Goal: Task Accomplishment & Management: Use online tool/utility

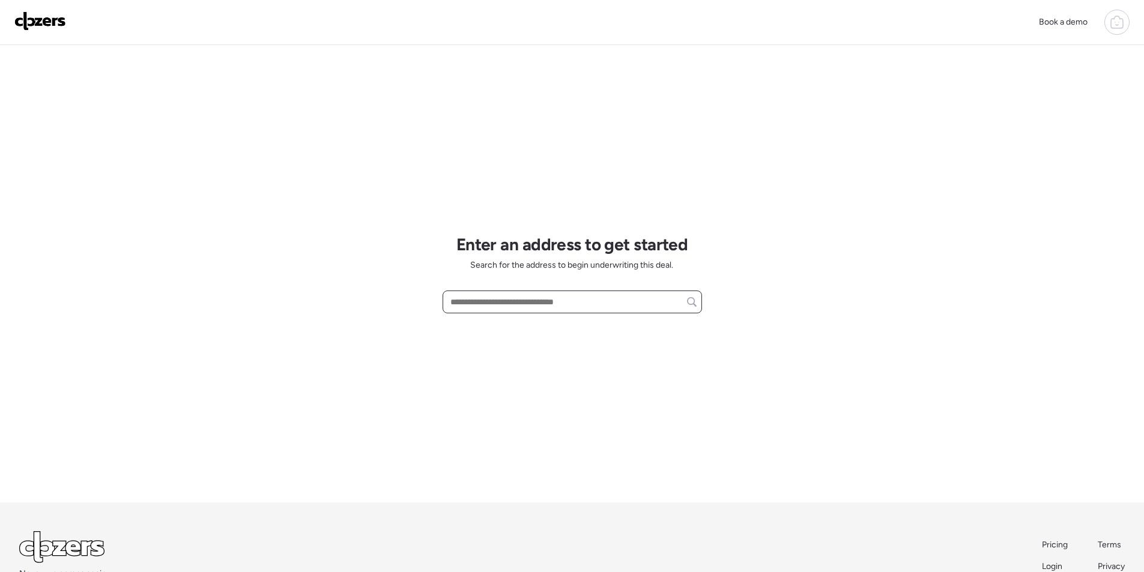
click at [500, 296] on input "text" at bounding box center [572, 302] width 249 height 17
paste input "**********"
click at [505, 318] on span "[STREET_ADDRESS]" at bounding box center [486, 324] width 78 height 12
type input "**********"
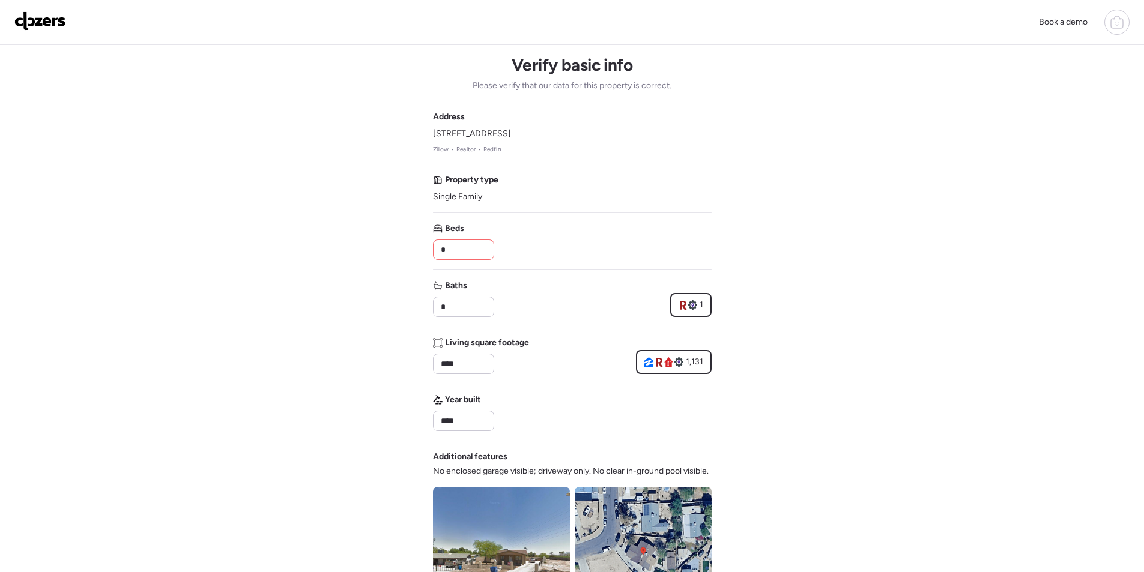
click at [444, 236] on div "Beds *" at bounding box center [463, 241] width 60 height 37
click at [450, 247] on input "*" at bounding box center [463, 249] width 50 height 17
type input "*"
click at [445, 310] on input "*" at bounding box center [463, 307] width 50 height 17
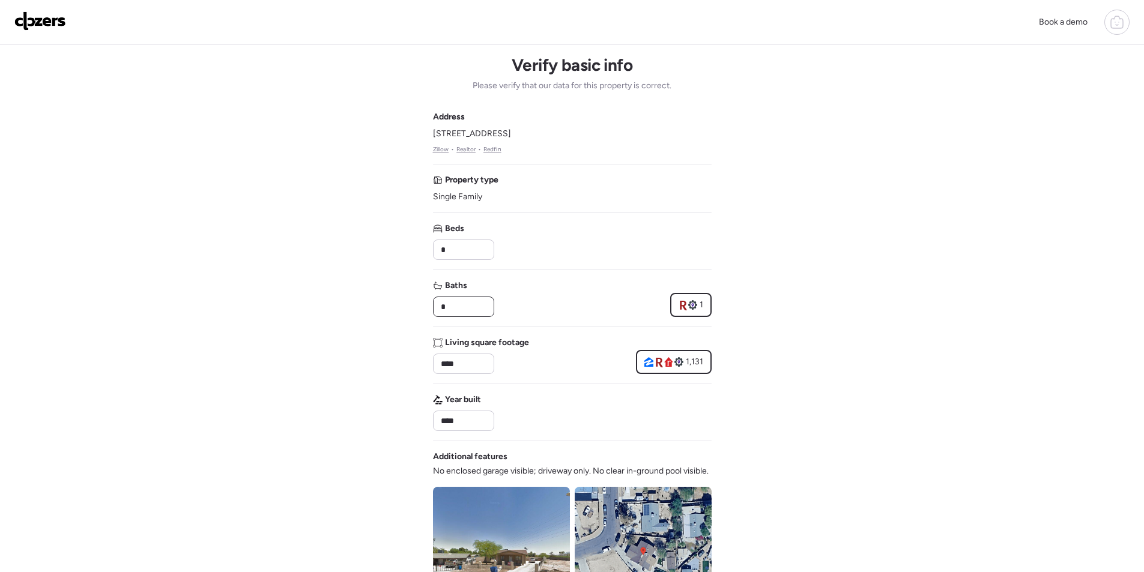
click at [445, 310] on input "*" at bounding box center [463, 307] width 50 height 17
type input "*"
click at [455, 359] on input "****" at bounding box center [463, 364] width 50 height 17
paste input "*"
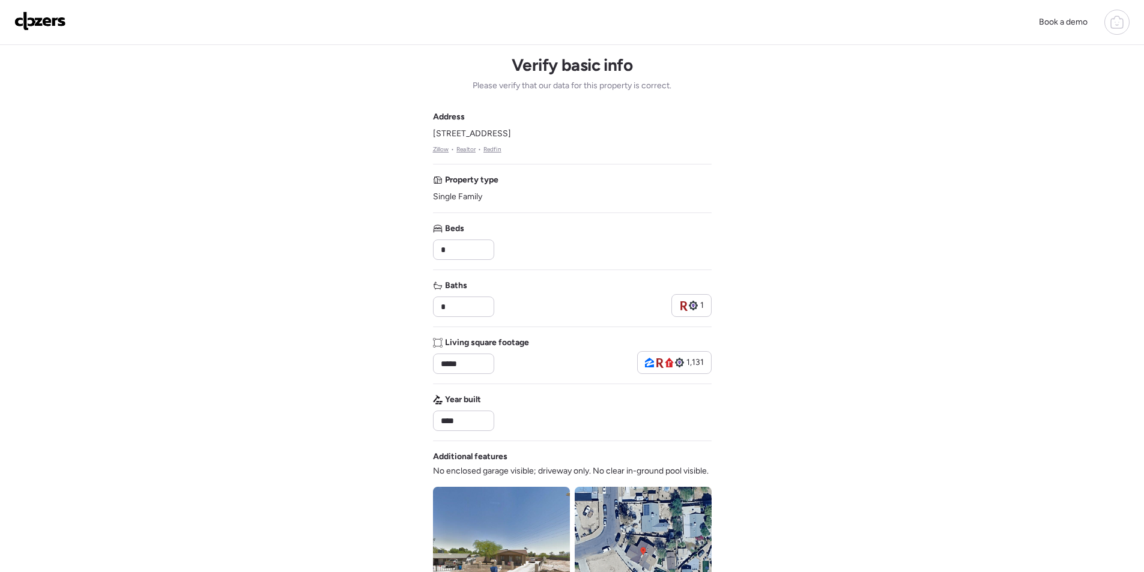
click at [535, 351] on div "Living square footage ***** 1,131" at bounding box center [572, 355] width 279 height 37
click at [449, 366] on input "*****" at bounding box center [463, 364] width 50 height 17
click at [446, 366] on input "*****" at bounding box center [463, 364] width 50 height 17
type input "****"
click at [517, 350] on div "Living square footage ****" at bounding box center [481, 355] width 96 height 37
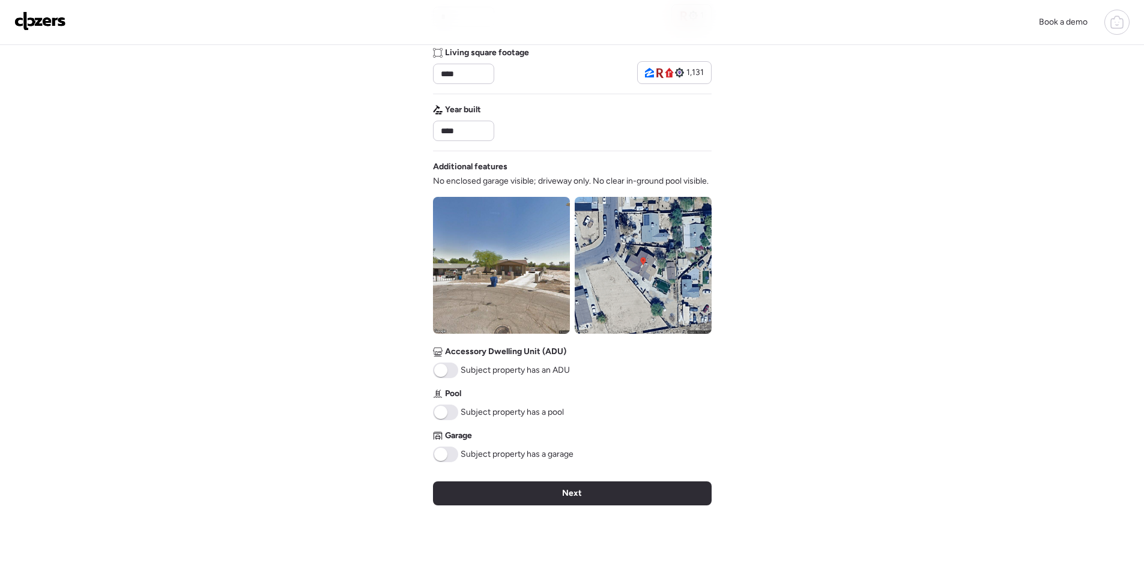
scroll to position [293, 0]
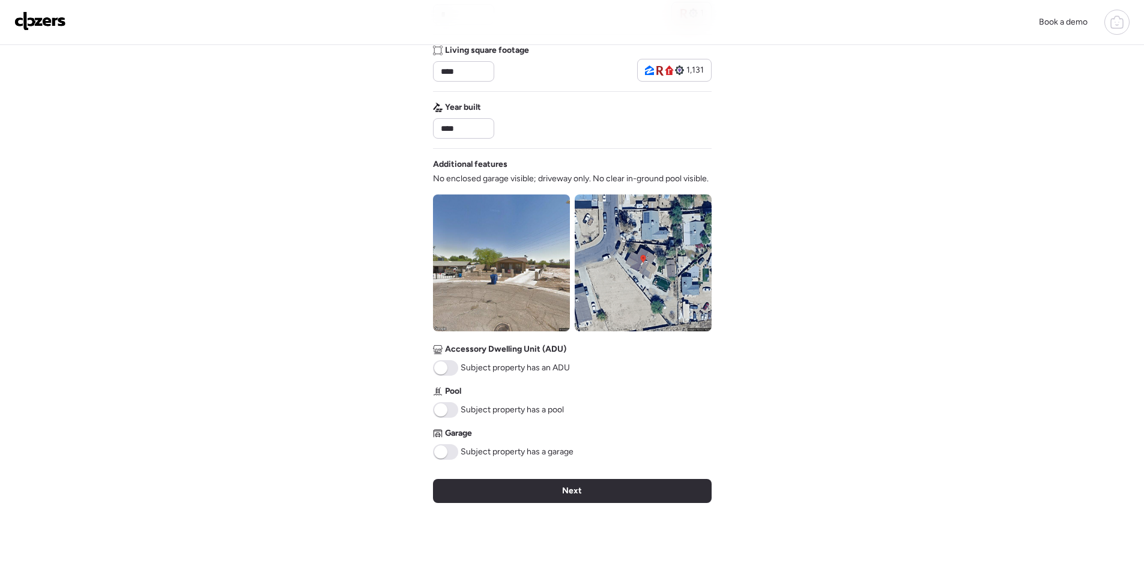
click at [510, 292] on img at bounding box center [501, 263] width 137 height 137
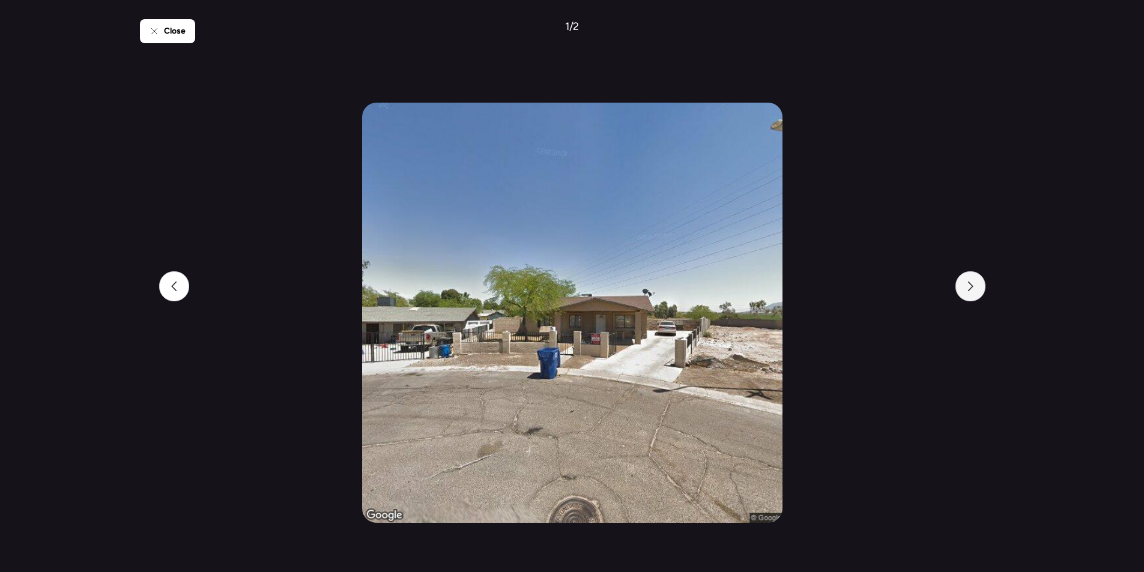
click at [963, 285] on div at bounding box center [971, 286] width 30 height 30
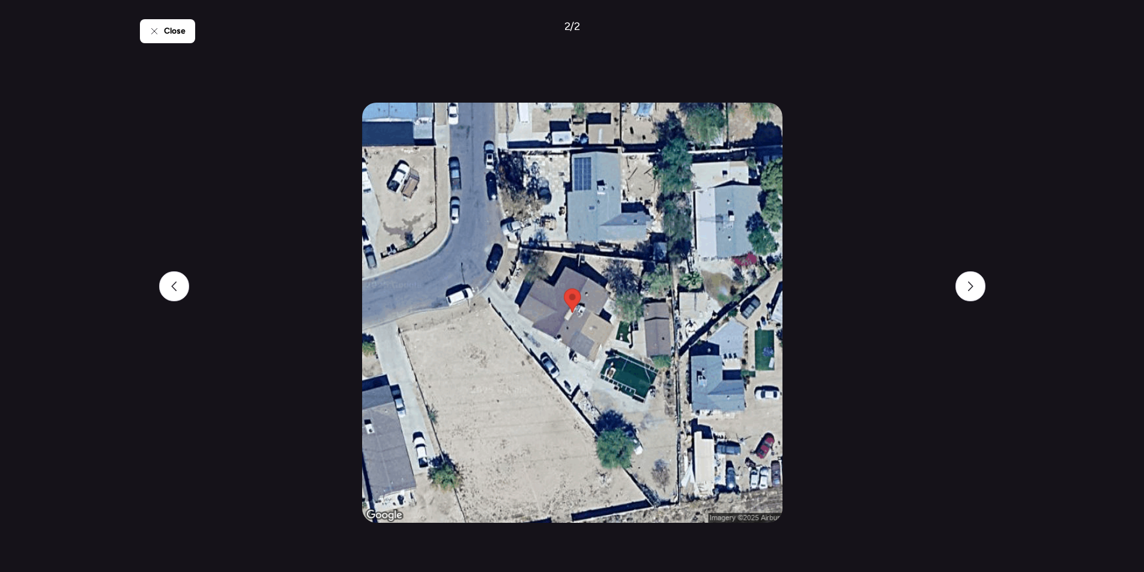
click at [154, 31] on icon at bounding box center [153, 30] width 5 height 5
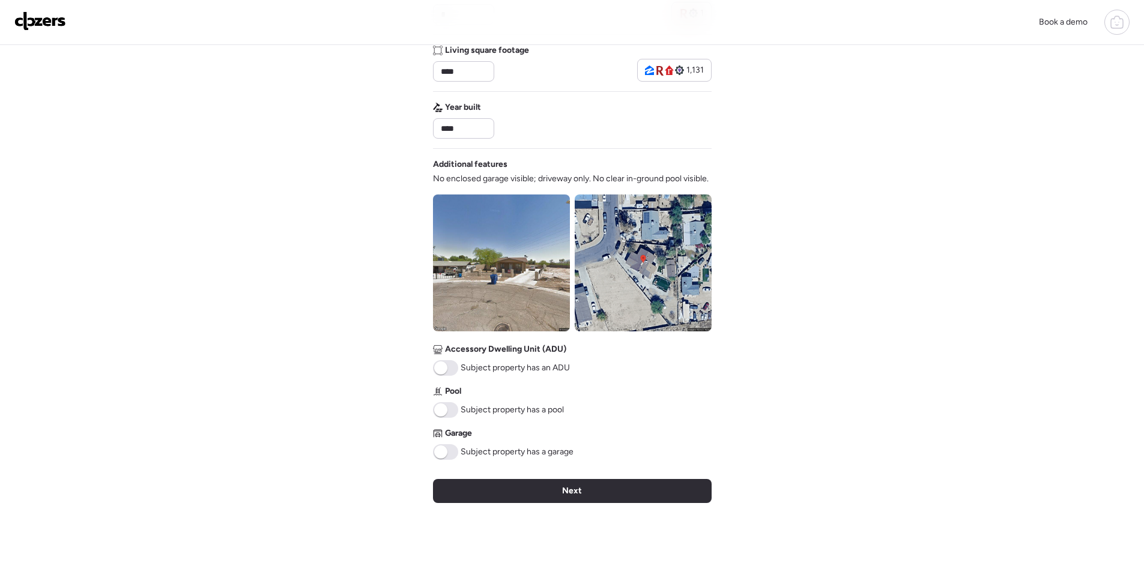
click at [520, 497] on div "Next" at bounding box center [572, 491] width 279 height 24
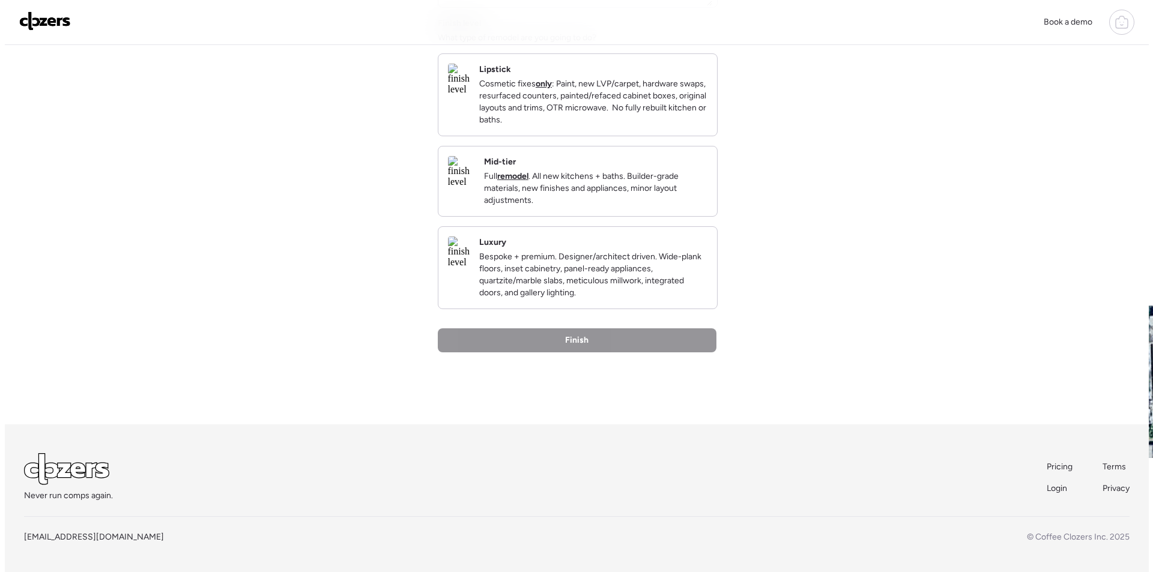
scroll to position [0, 0]
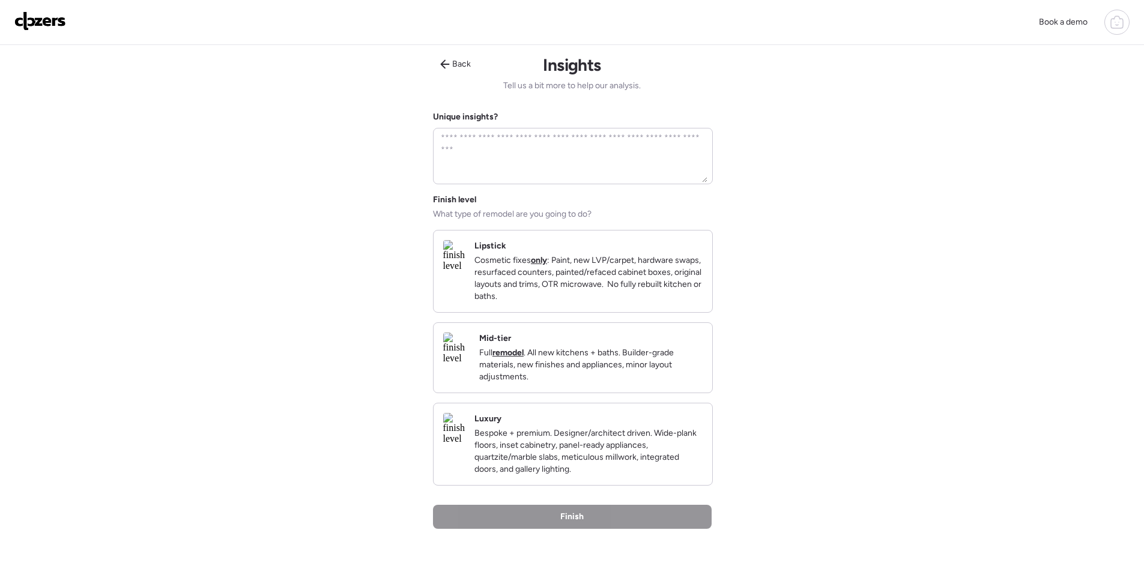
drag, startPoint x: 645, startPoint y: 380, endPoint x: 649, endPoint y: 386, distance: 7.3
click at [648, 375] on p "Full remodel . All new kitchens + baths. Builder-grade materials, new finishes …" at bounding box center [590, 365] width 223 height 36
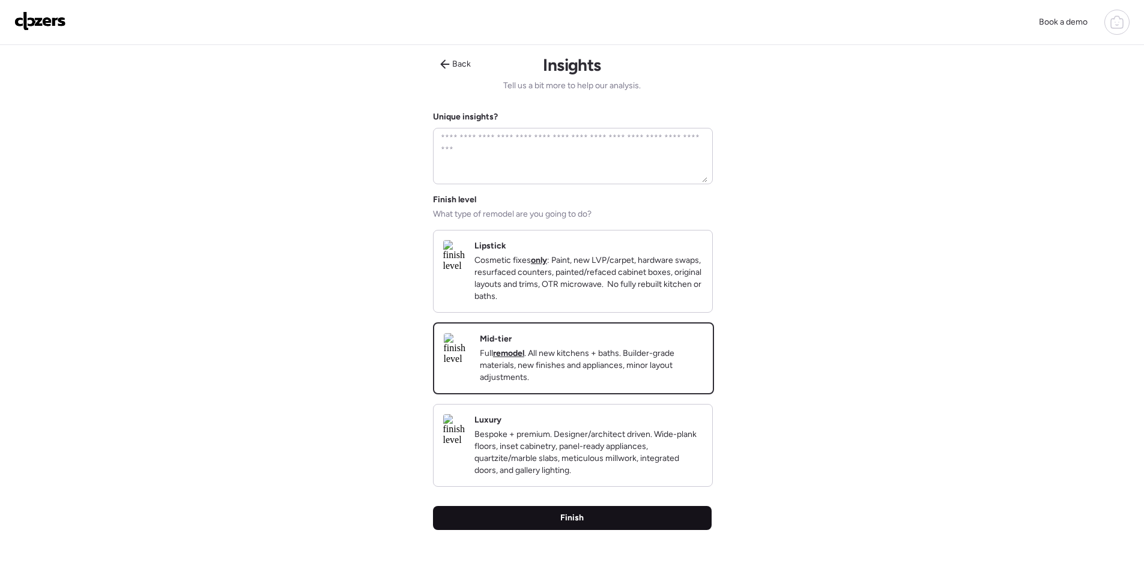
click at [637, 524] on div "Finish" at bounding box center [572, 518] width 279 height 24
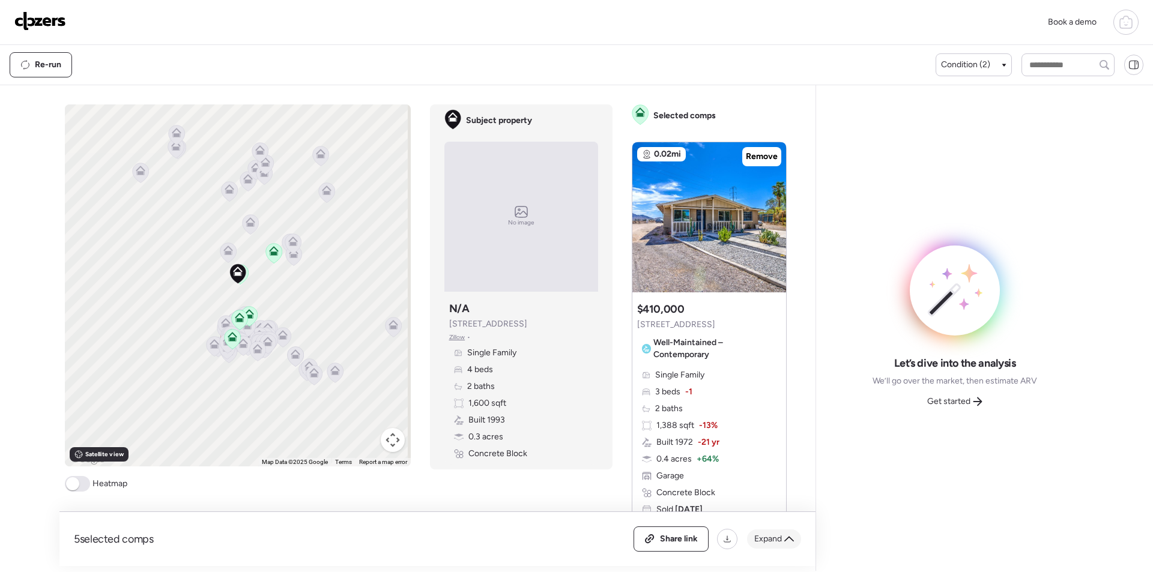
click at [784, 544] on div "Expand" at bounding box center [774, 539] width 54 height 19
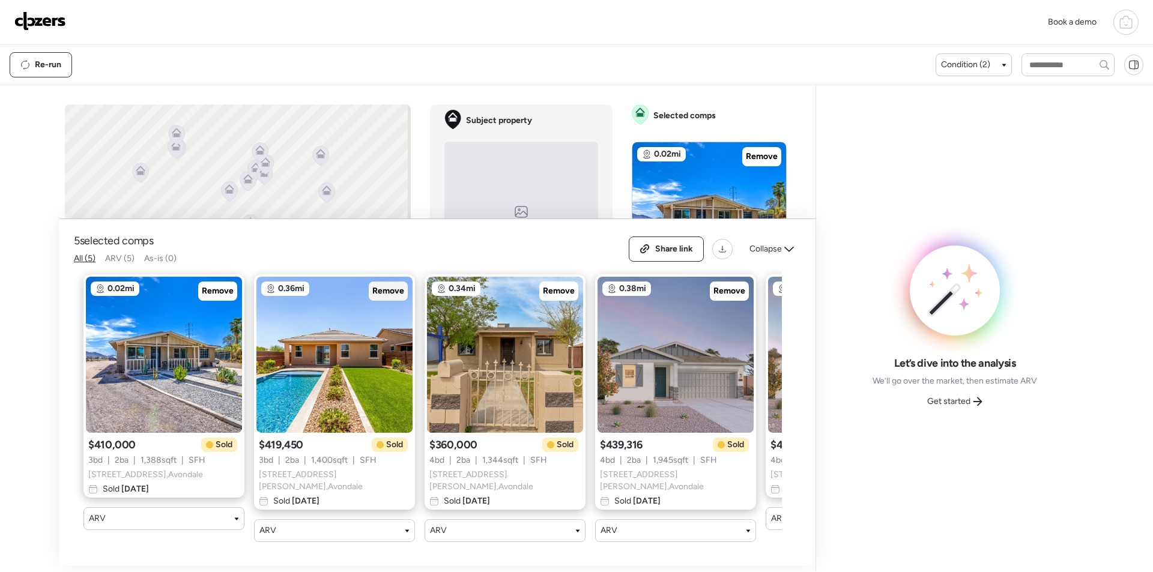
click at [403, 295] on span "Remove" at bounding box center [388, 291] width 32 height 12
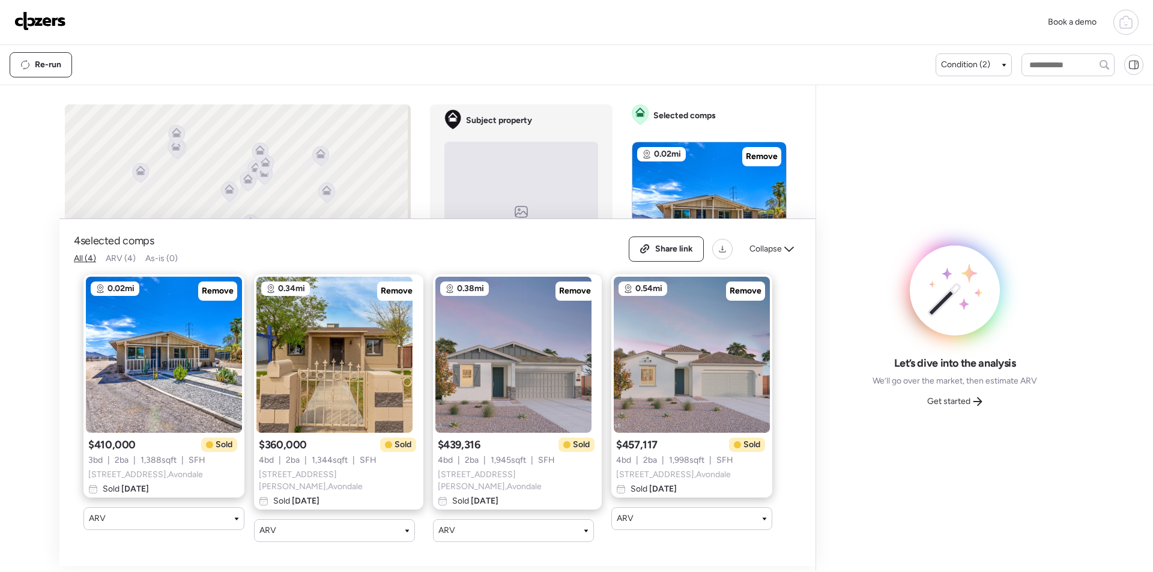
click at [773, 247] on span "Collapse" at bounding box center [766, 249] width 32 height 12
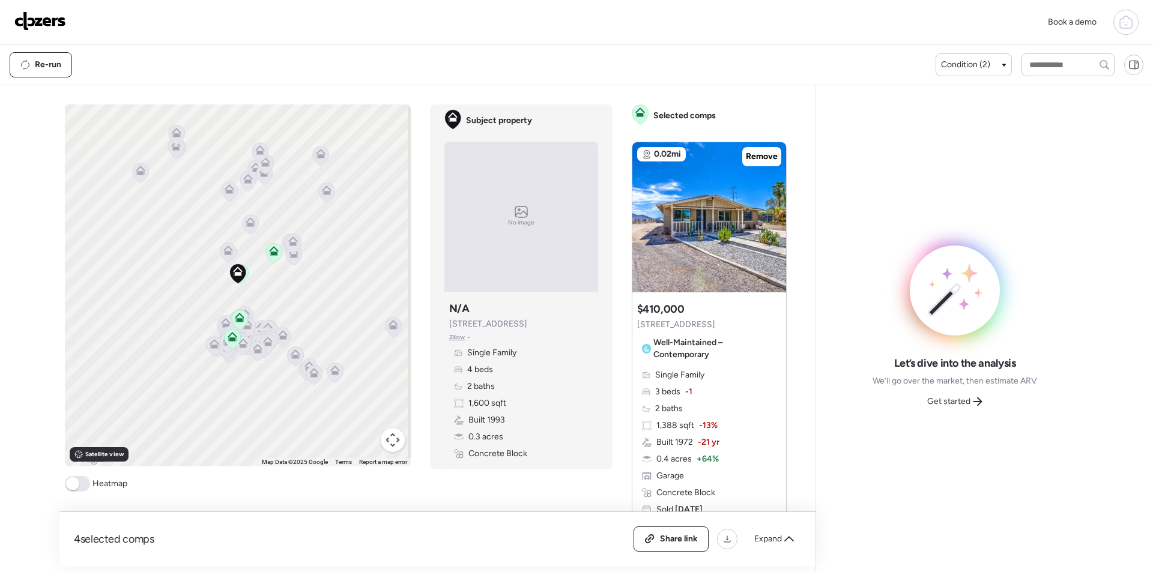
click at [230, 249] on icon at bounding box center [228, 253] width 16 height 20
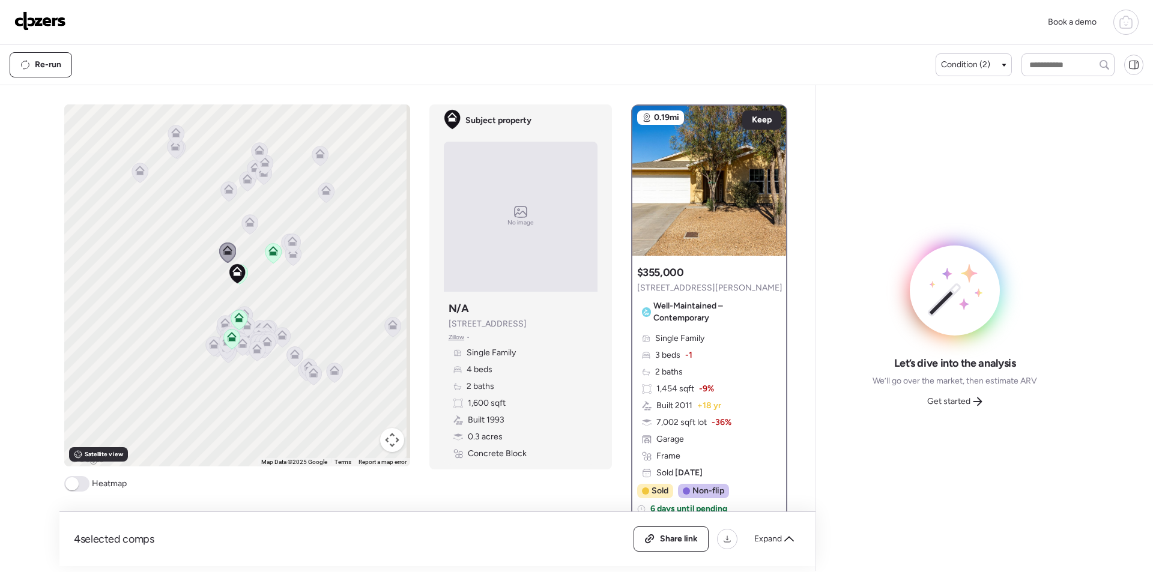
click at [245, 219] on icon at bounding box center [250, 222] width 10 height 10
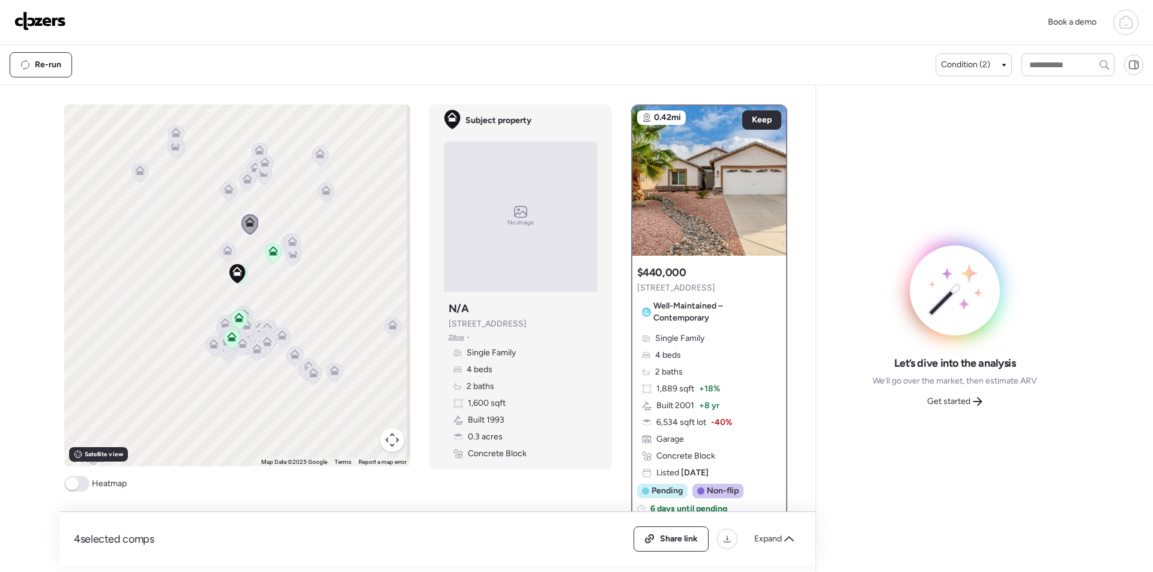
click at [290, 240] on icon at bounding box center [292, 239] width 9 height 5
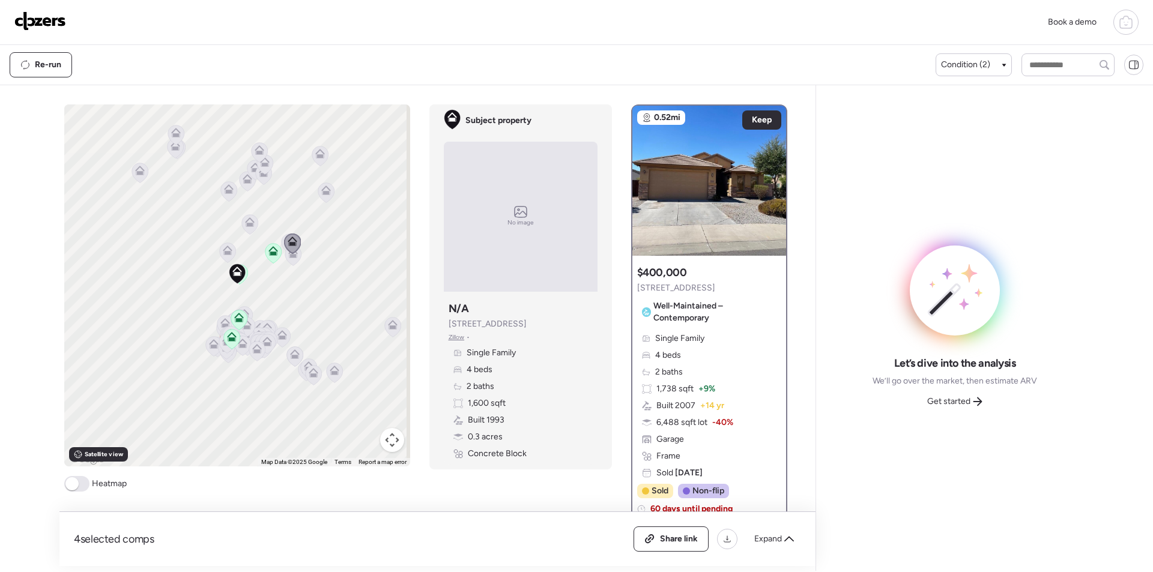
click at [289, 258] on icon at bounding box center [293, 256] width 8 height 4
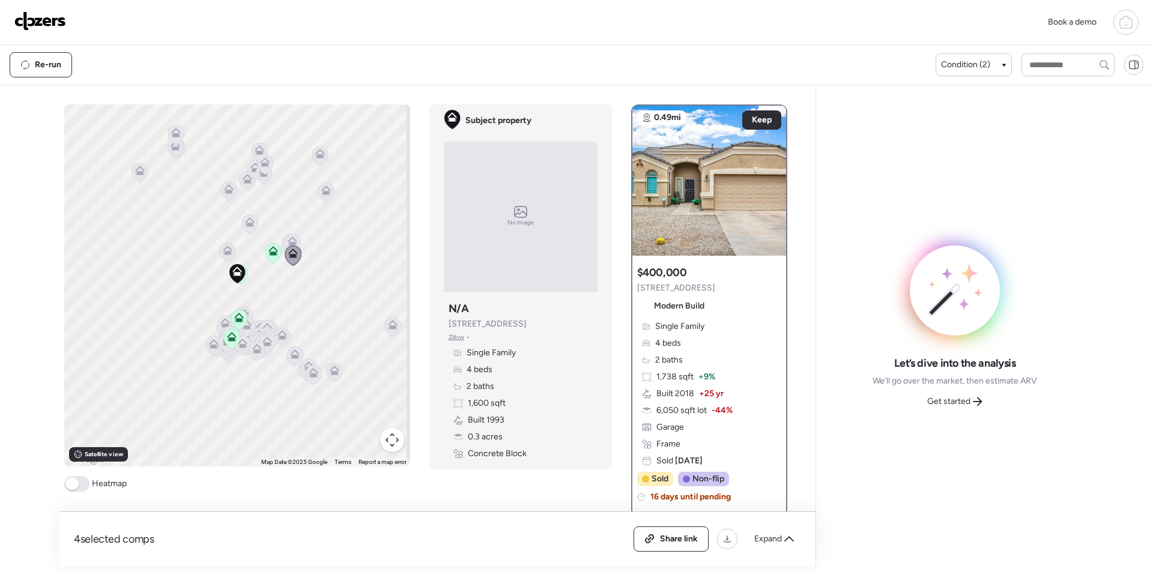
click at [284, 239] on icon at bounding box center [292, 244] width 16 height 20
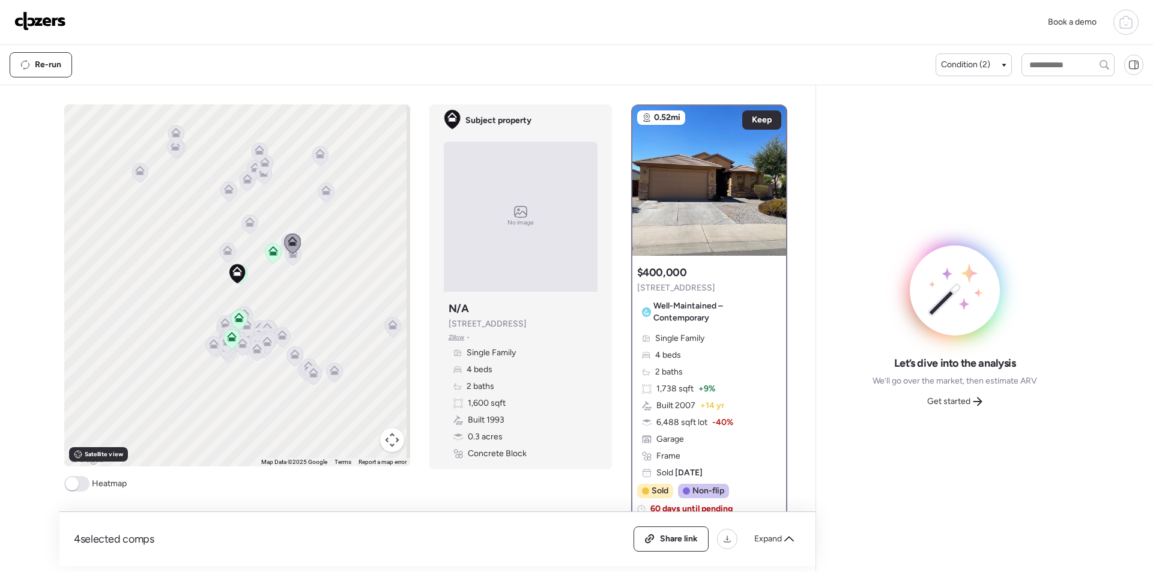
click at [281, 242] on icon at bounding box center [289, 244] width 17 height 20
click at [228, 195] on icon at bounding box center [228, 191] width 16 height 20
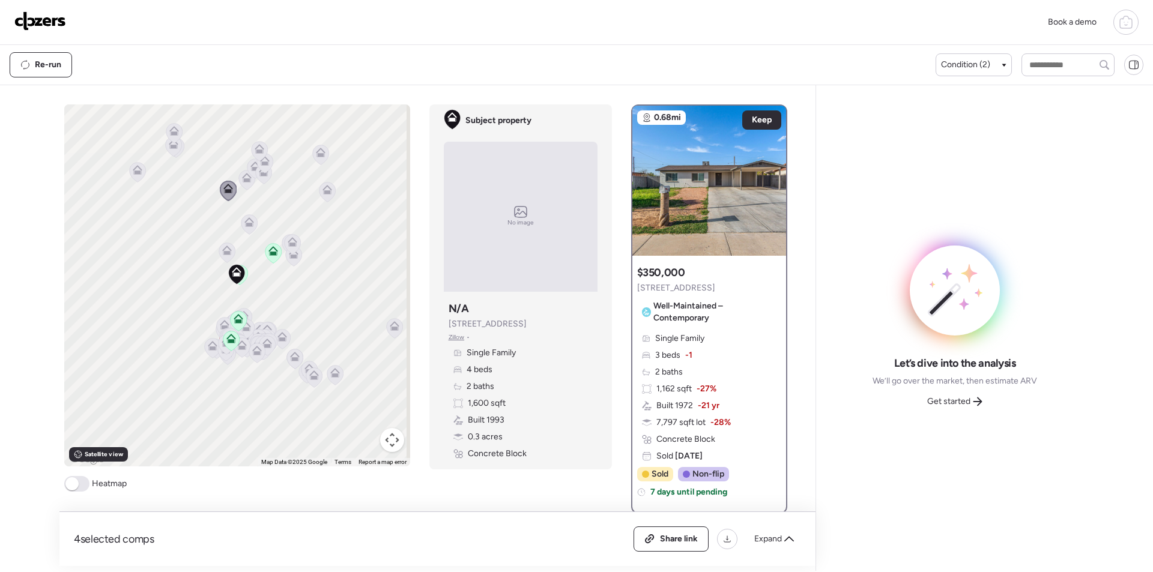
click at [239, 183] on icon at bounding box center [246, 180] width 16 height 20
click at [247, 180] on div at bounding box center [255, 170] width 17 height 22
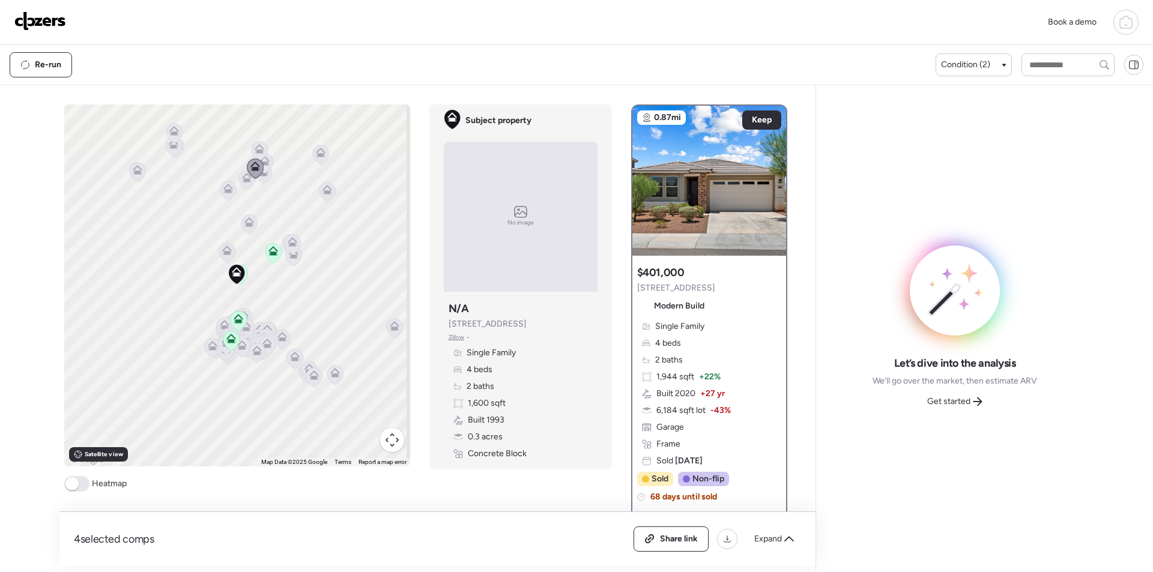
click at [259, 178] on icon at bounding box center [263, 174] width 16 height 20
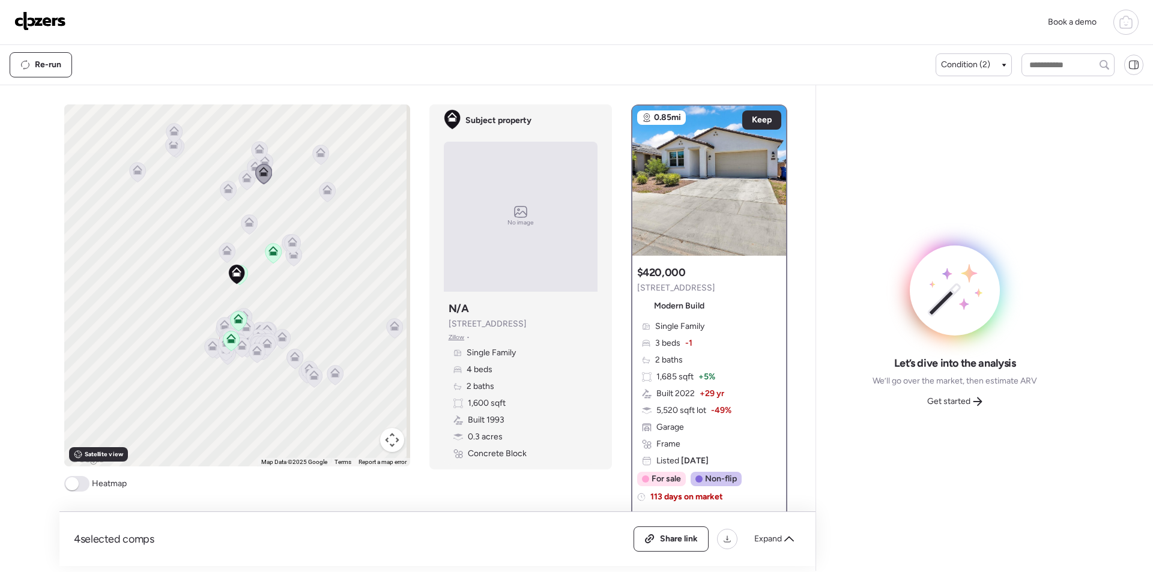
click at [240, 320] on icon at bounding box center [238, 321] width 16 height 20
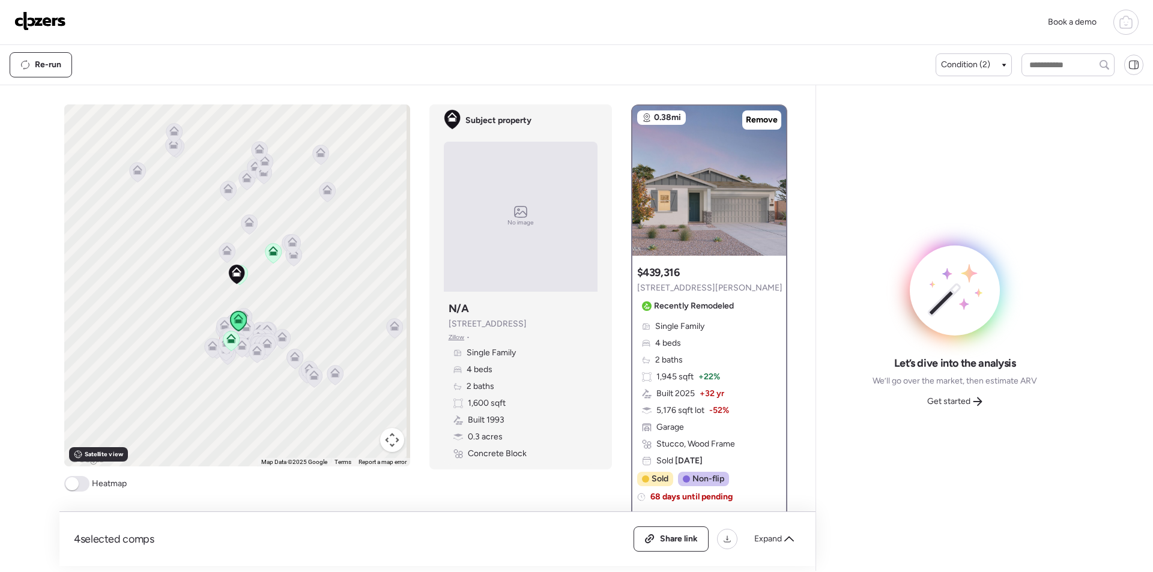
click at [242, 330] on icon at bounding box center [238, 321] width 17 height 20
click at [265, 330] on icon at bounding box center [264, 339] width 17 height 20
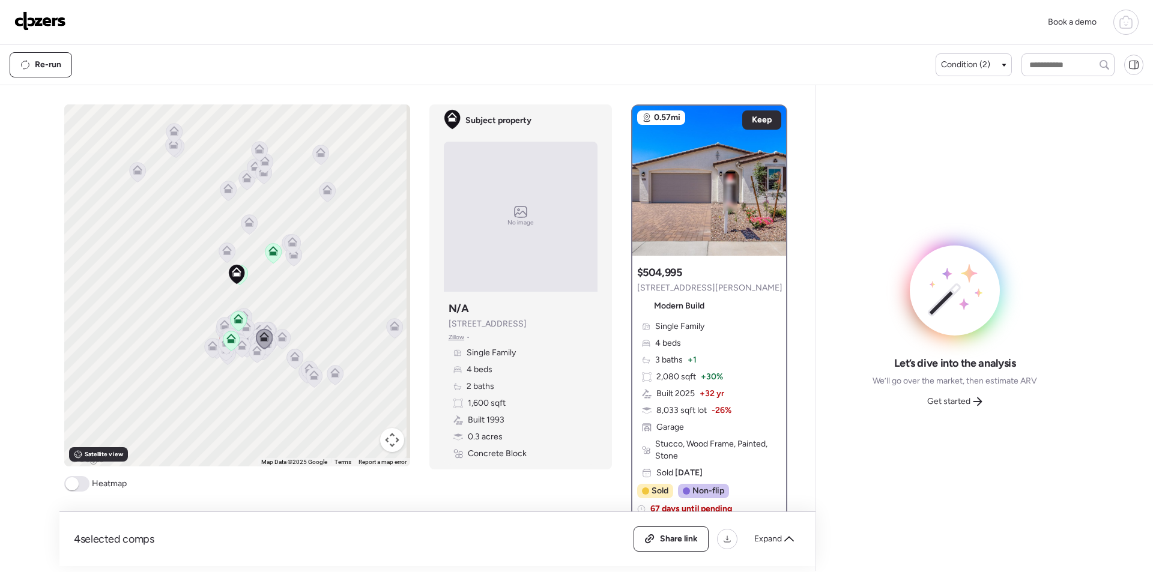
click at [237, 338] on icon at bounding box center [242, 348] width 16 height 20
click at [216, 337] on icon at bounding box center [224, 327] width 17 height 20
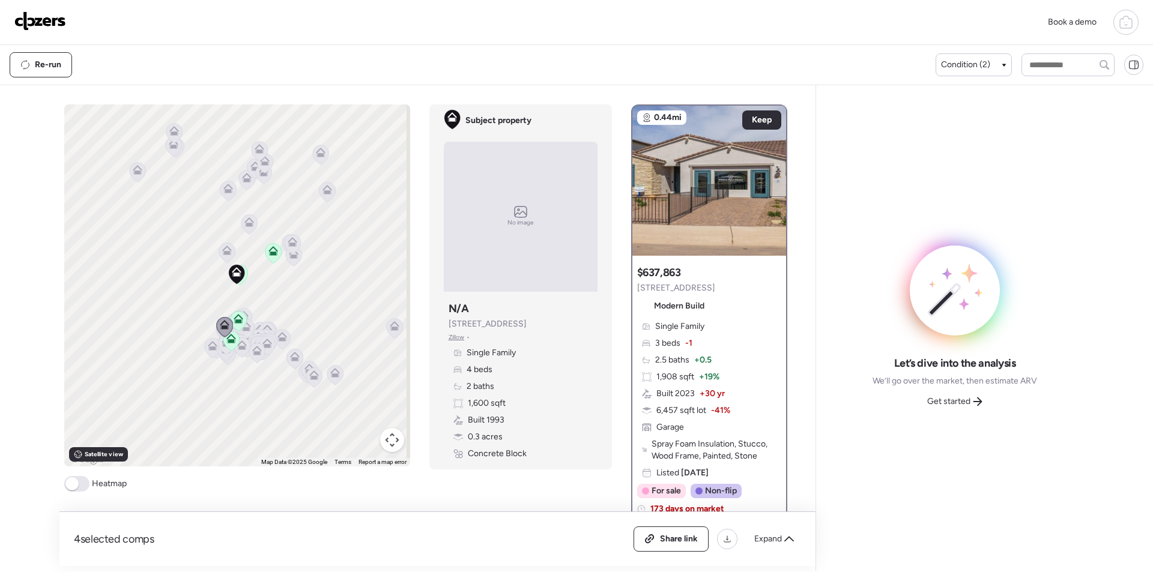
click at [324, 200] on icon at bounding box center [327, 192] width 16 height 20
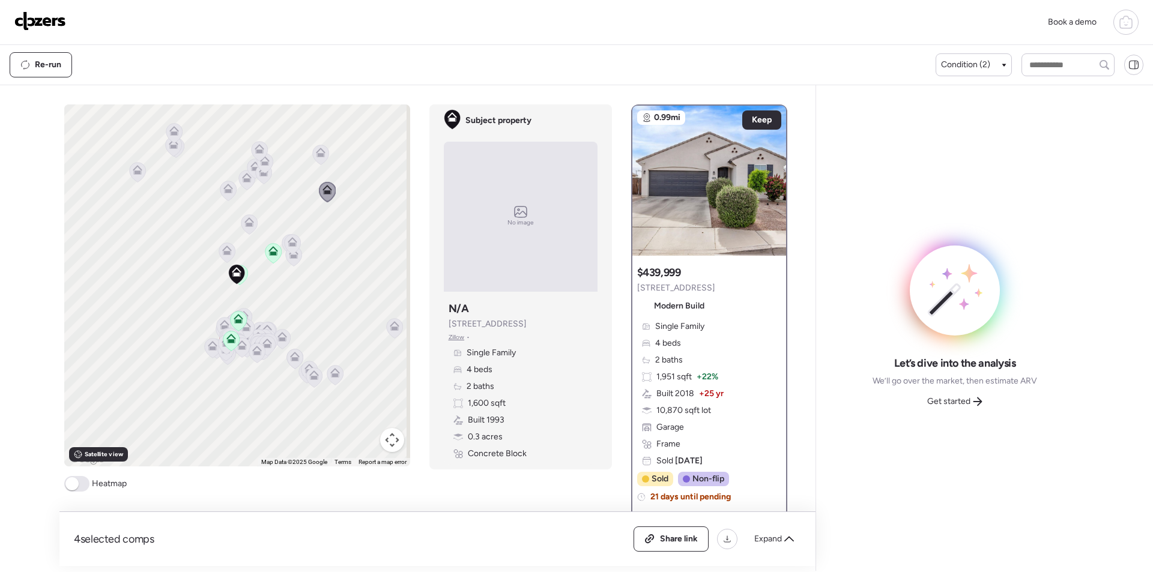
click at [321, 156] on icon at bounding box center [320, 155] width 16 height 20
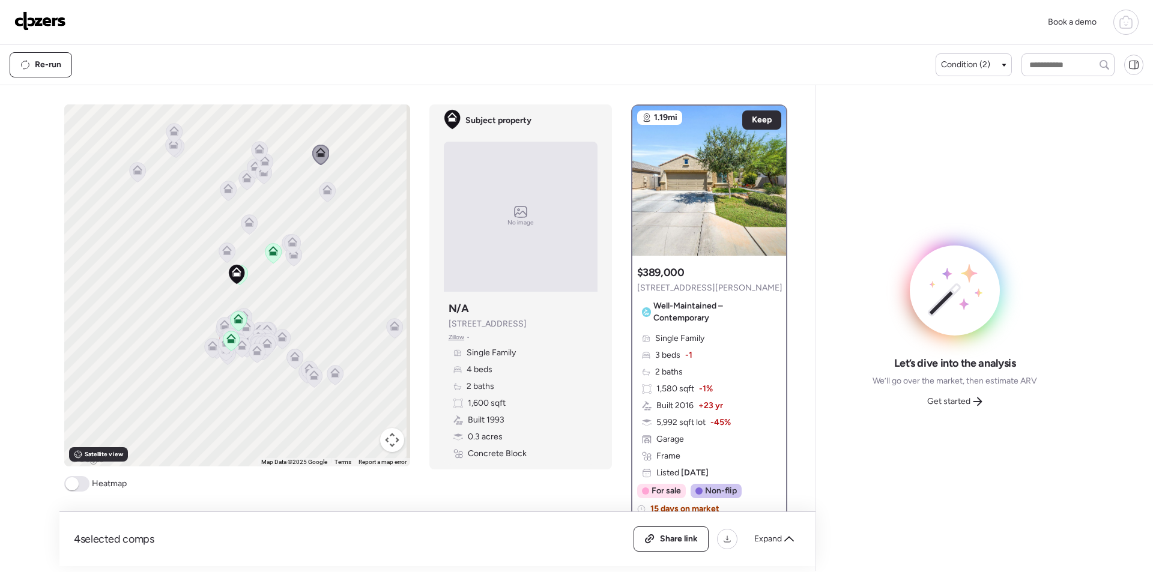
click at [133, 168] on icon at bounding box center [138, 170] width 10 height 10
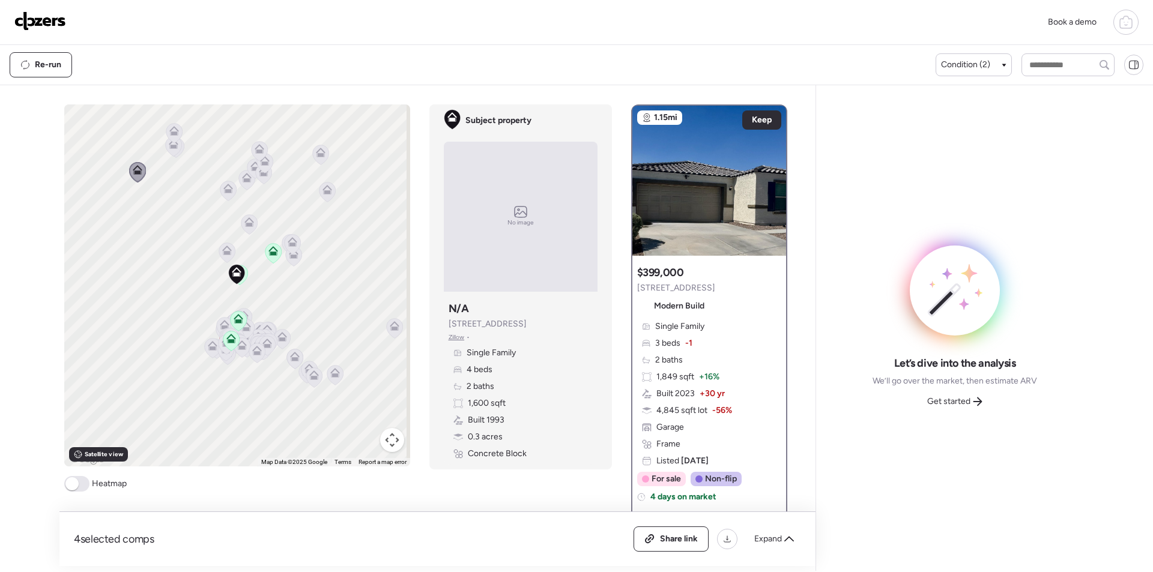
click at [161, 159] on div "To activate drag with keyboard, press Alt + Enter. Once in keyboard drag state,…" at bounding box center [237, 286] width 346 height 362
click at [170, 144] on div at bounding box center [174, 134] width 17 height 22
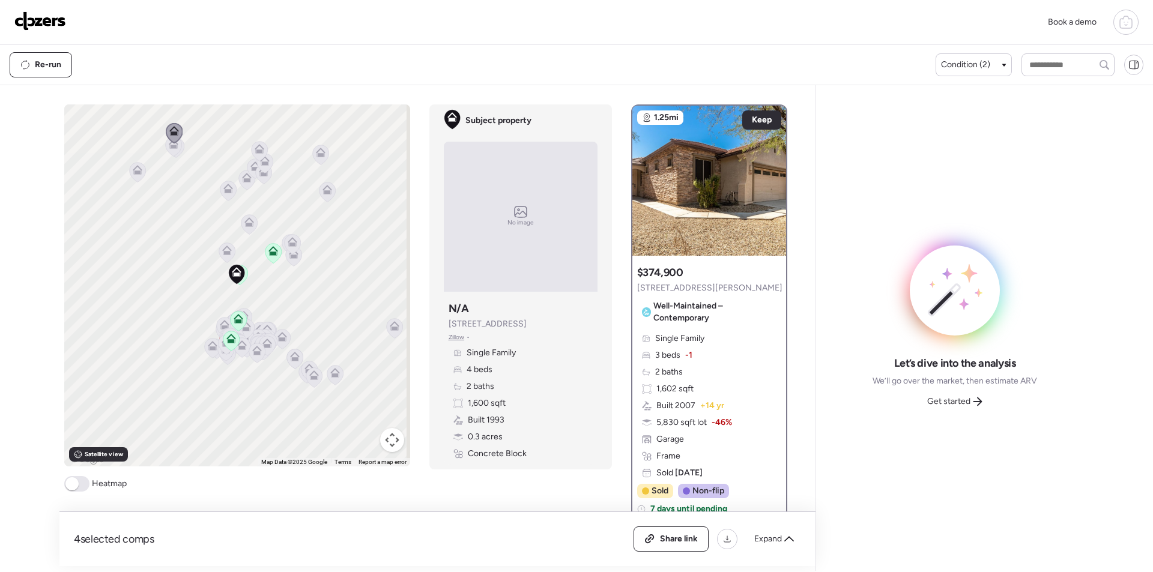
click at [162, 159] on div "To activate drag with keyboard, press Alt + Enter. Once in keyboard drag state,…" at bounding box center [237, 286] width 346 height 362
click at [170, 154] on icon at bounding box center [173, 146] width 16 height 20
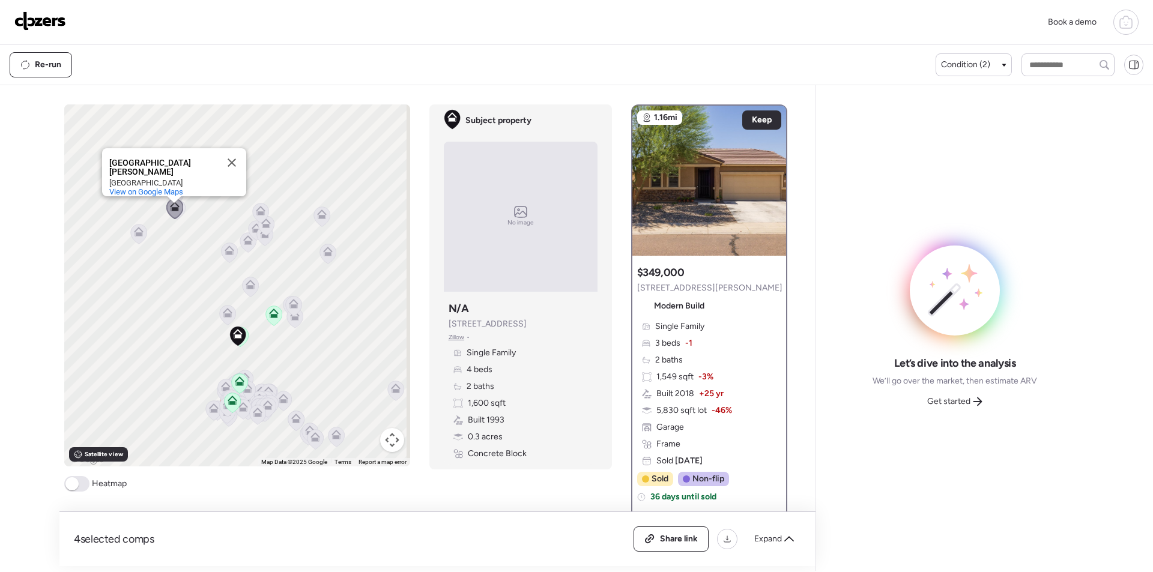
click at [317, 215] on icon at bounding box center [322, 215] width 10 height 10
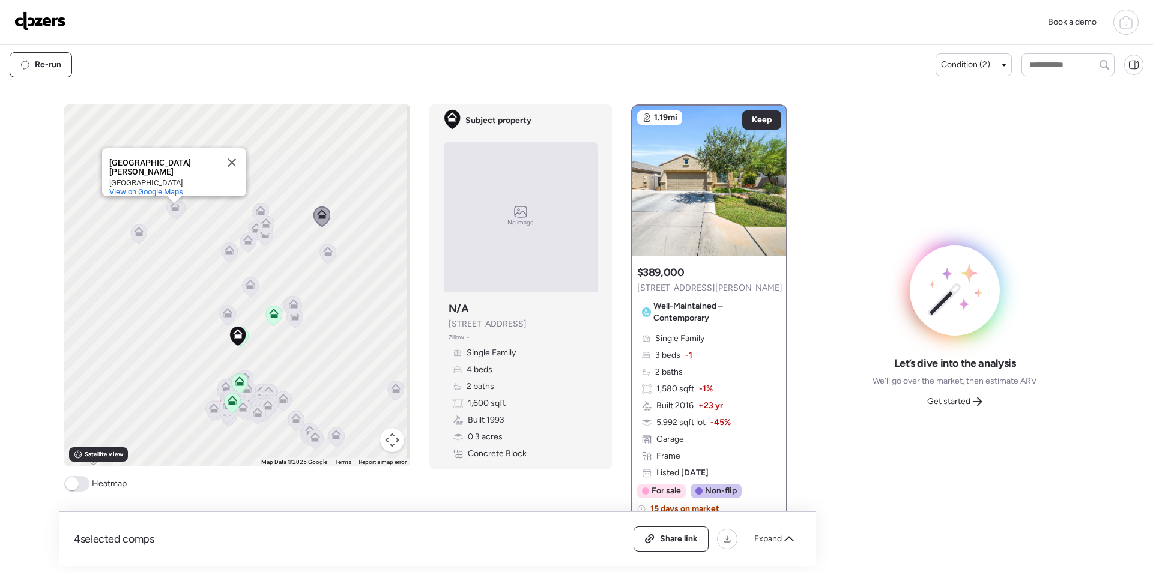
click at [320, 255] on icon at bounding box center [328, 254] width 16 height 20
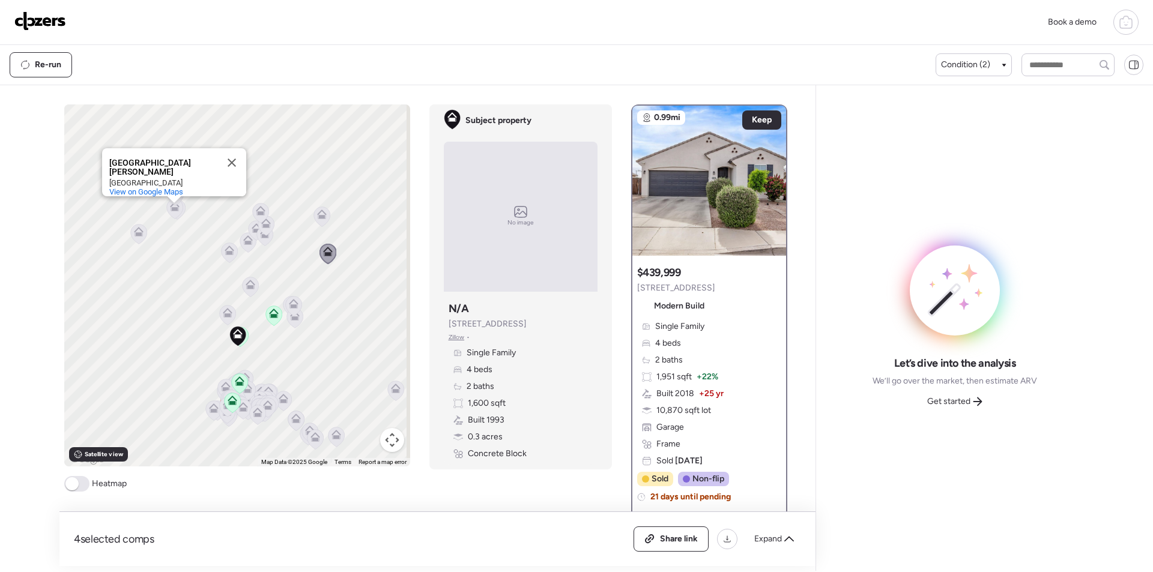
click at [259, 214] on icon at bounding box center [260, 213] width 8 height 4
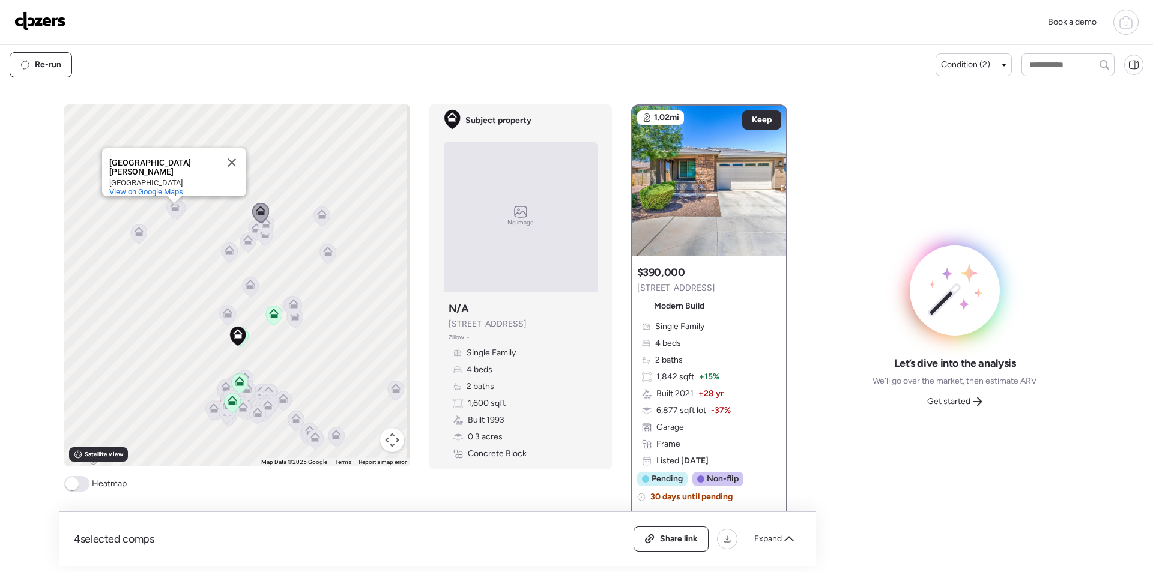
click at [260, 241] on icon at bounding box center [264, 236] width 16 height 20
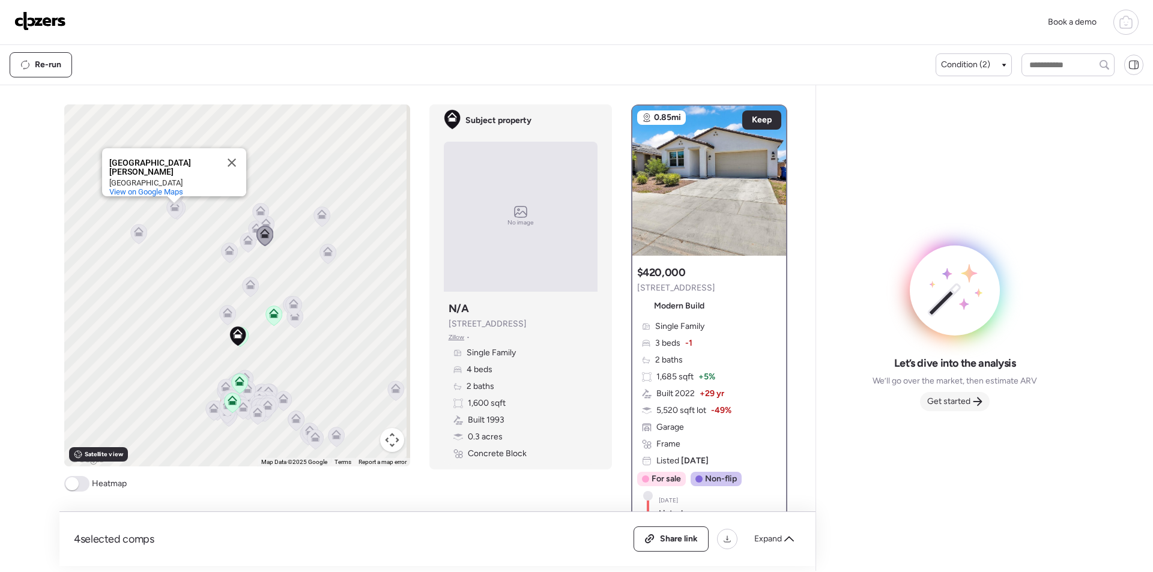
drag, startPoint x: 967, startPoint y: 383, endPoint x: 963, endPoint y: 399, distance: 16.6
click at [967, 384] on span "We’ll go over the market, then estimate ARV" at bounding box center [955, 381] width 165 height 12
click at [963, 399] on span "Get started" at bounding box center [948, 402] width 43 height 12
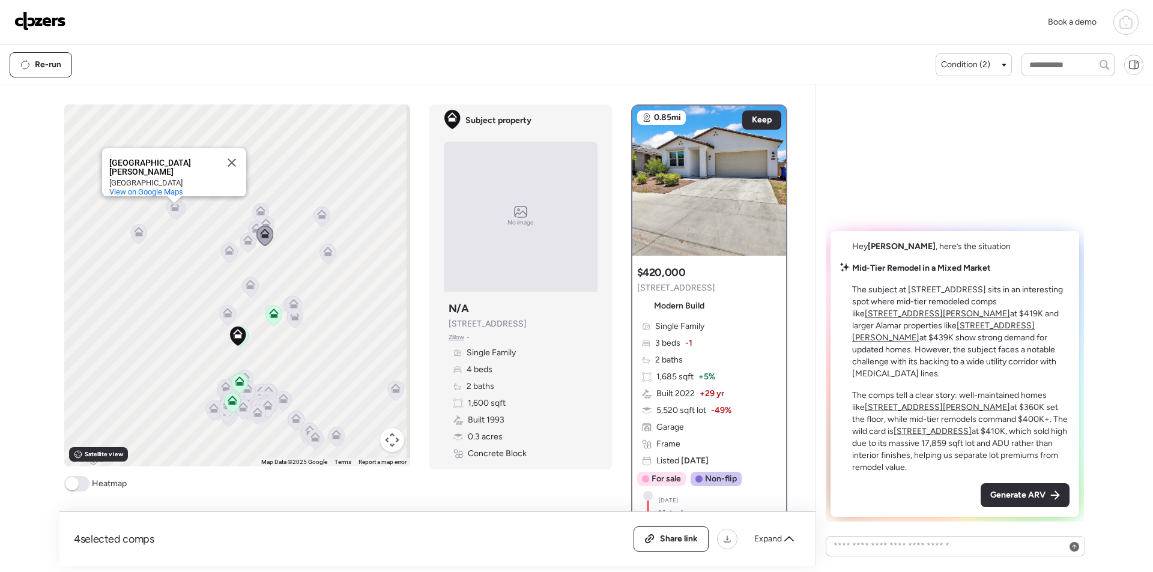
click at [1008, 497] on span "Generate ARV" at bounding box center [1017, 496] width 55 height 12
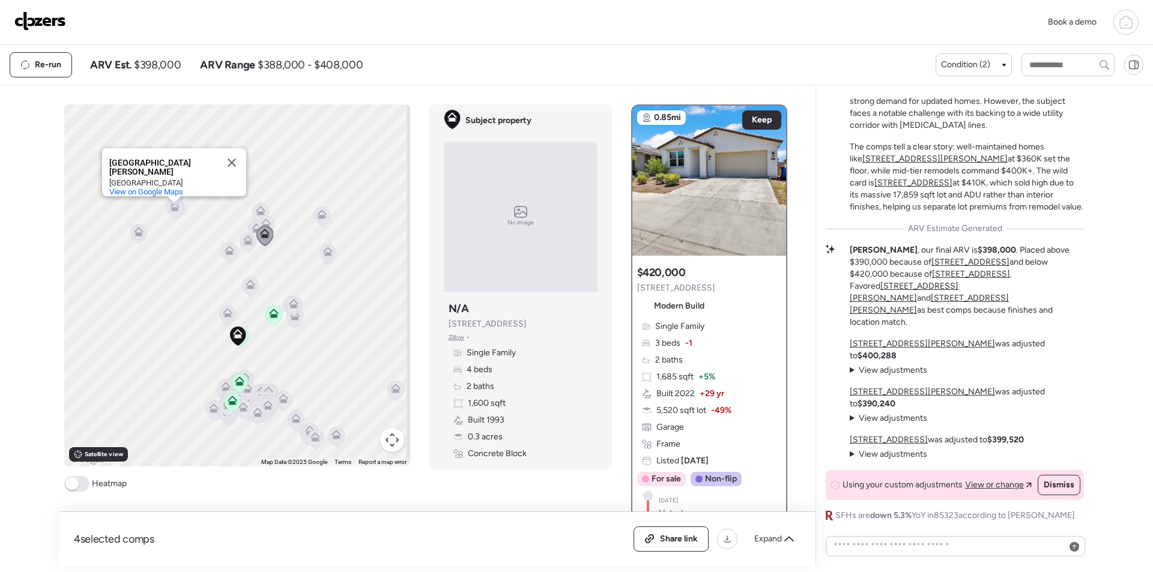
click at [157, 71] on span "$398,000" at bounding box center [157, 65] width 47 height 14
copy span "398,000"
click at [54, 30] on img at bounding box center [40, 20] width 52 height 19
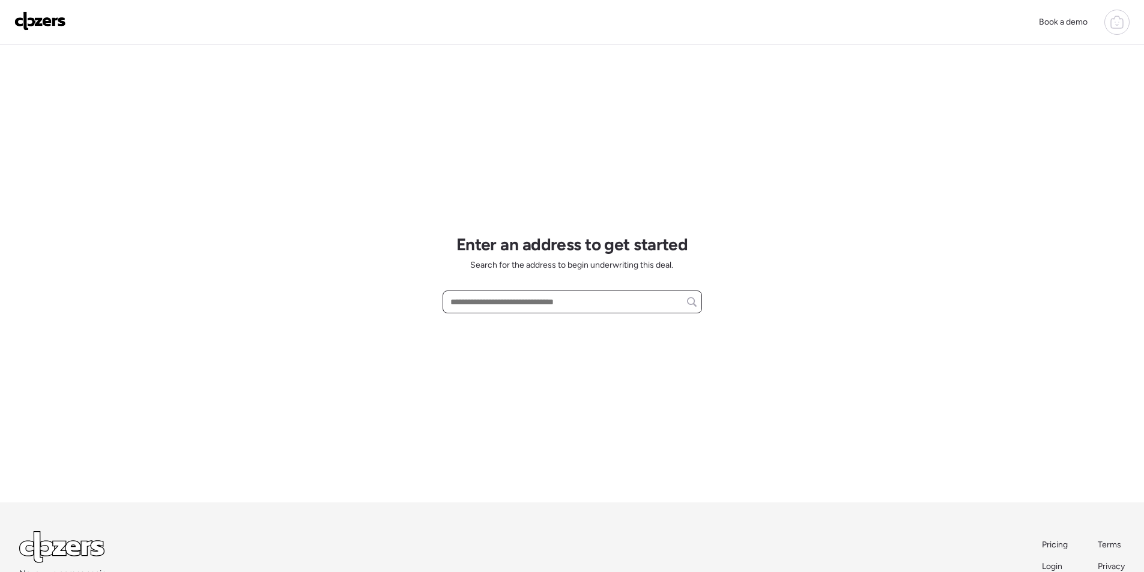
click at [595, 308] on input "text" at bounding box center [572, 302] width 249 height 17
paste input "**********"
click at [505, 331] on div "15652 N 52nd St, Scottsdale, AZ, 85254" at bounding box center [572, 325] width 259 height 22
type input "**********"
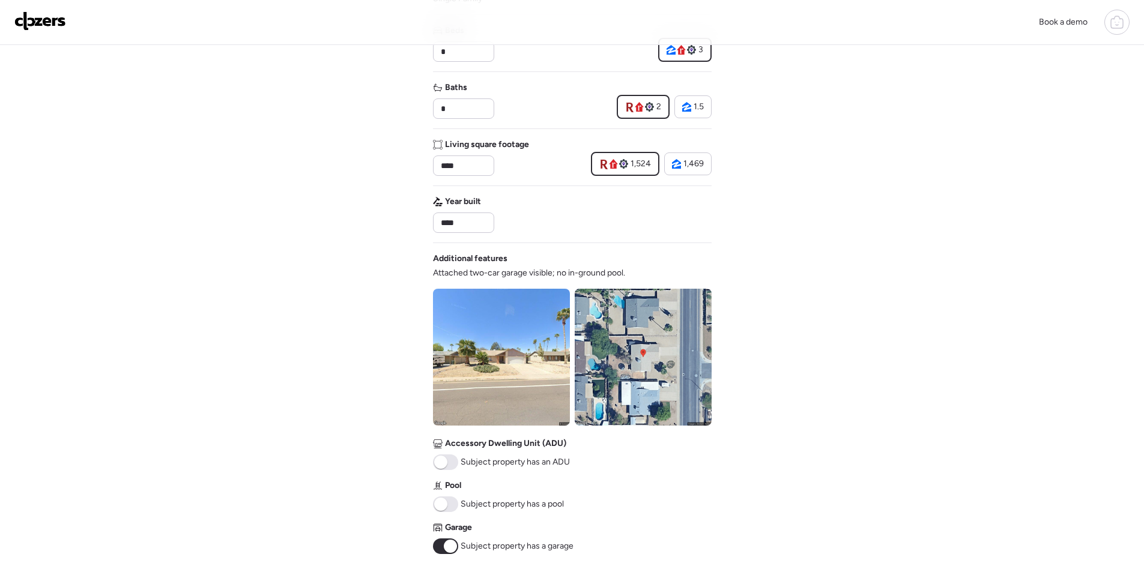
scroll to position [362, 0]
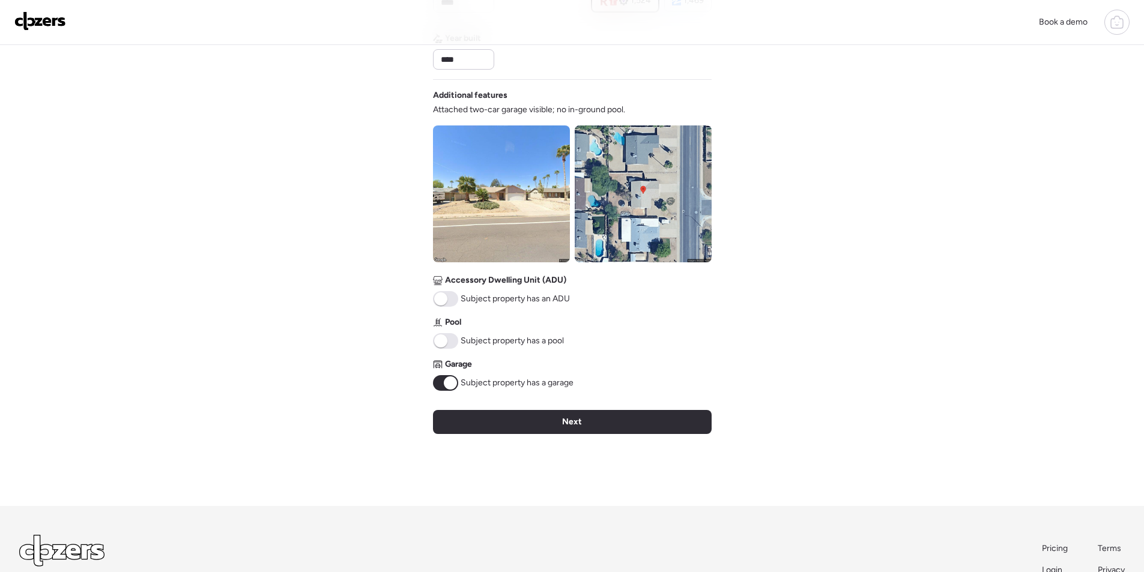
click at [604, 229] on img at bounding box center [643, 194] width 137 height 137
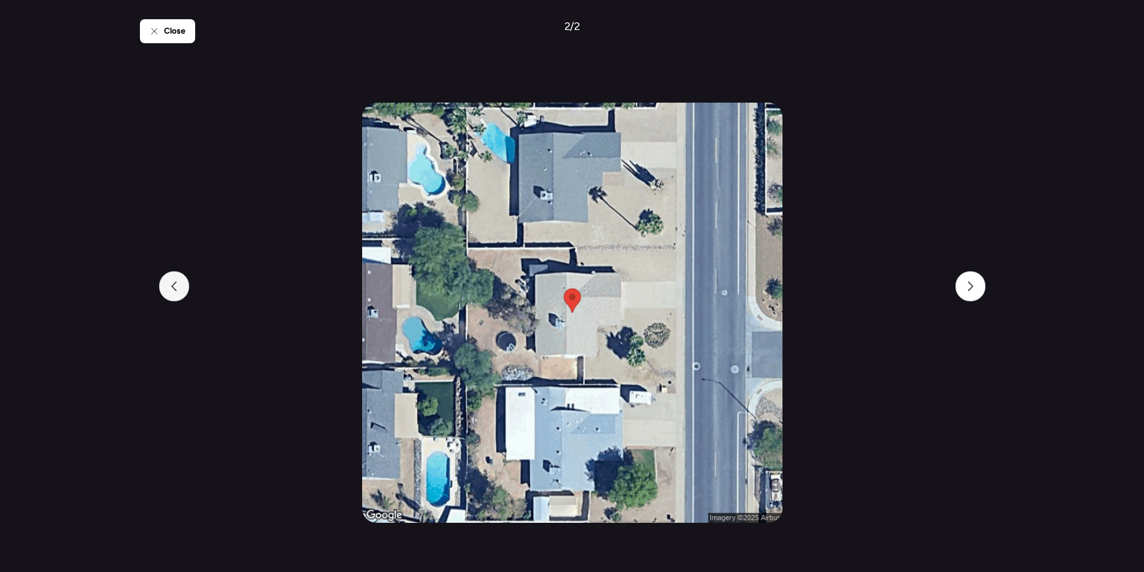
drag, startPoint x: 170, startPoint y: 285, endPoint x: 180, endPoint y: 274, distance: 14.0
click at [171, 285] on icon at bounding box center [174, 287] width 10 height 10
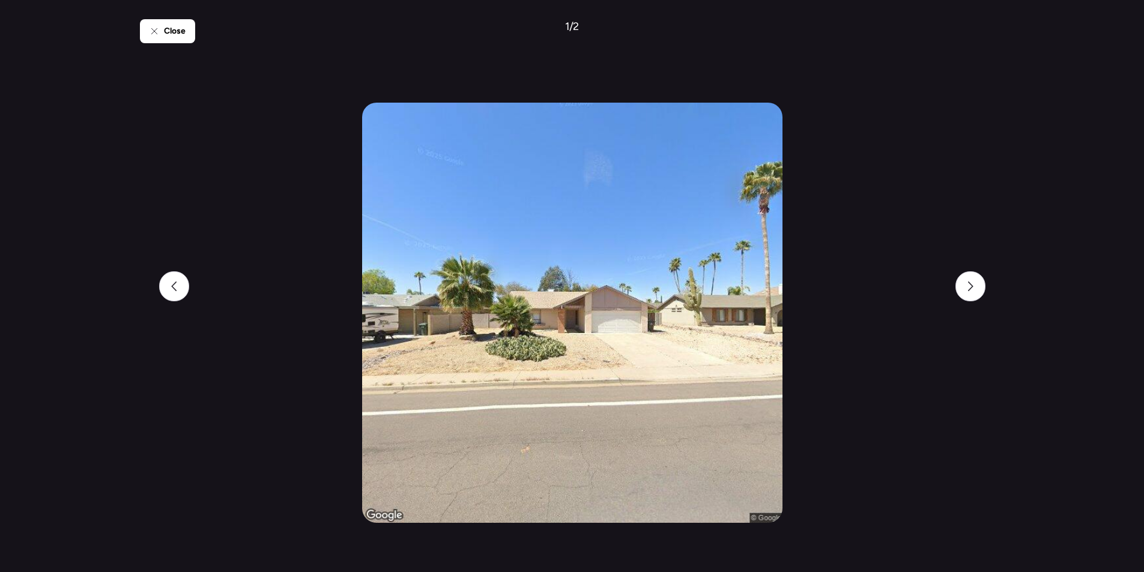
click at [159, 43] on div "Close 1 / 2" at bounding box center [572, 286] width 865 height 572
click at [168, 31] on span "Close" at bounding box center [175, 31] width 22 height 12
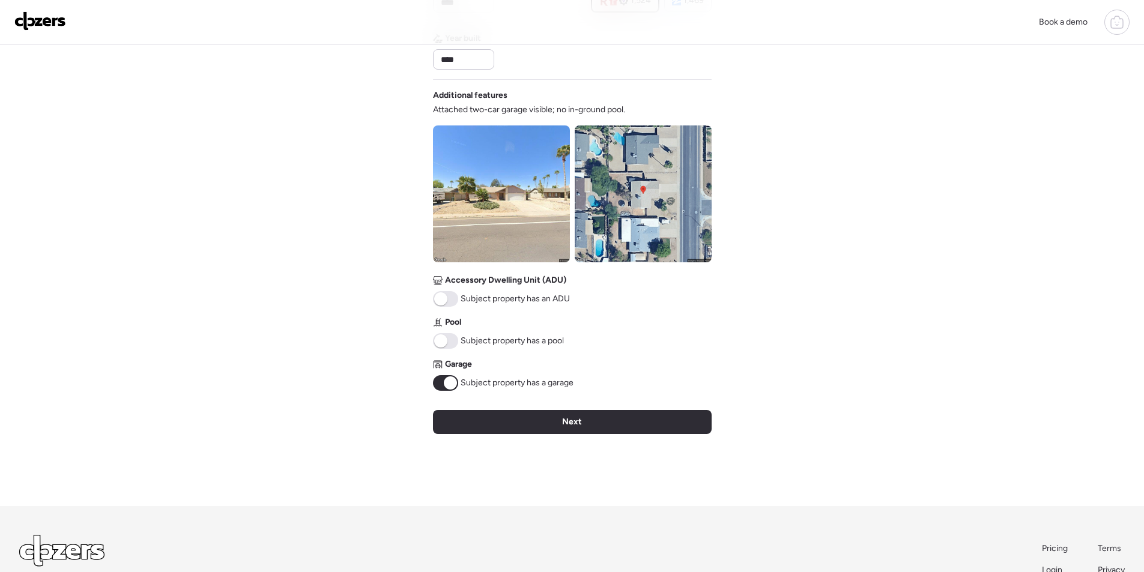
click at [550, 426] on div "Next" at bounding box center [572, 422] width 279 height 24
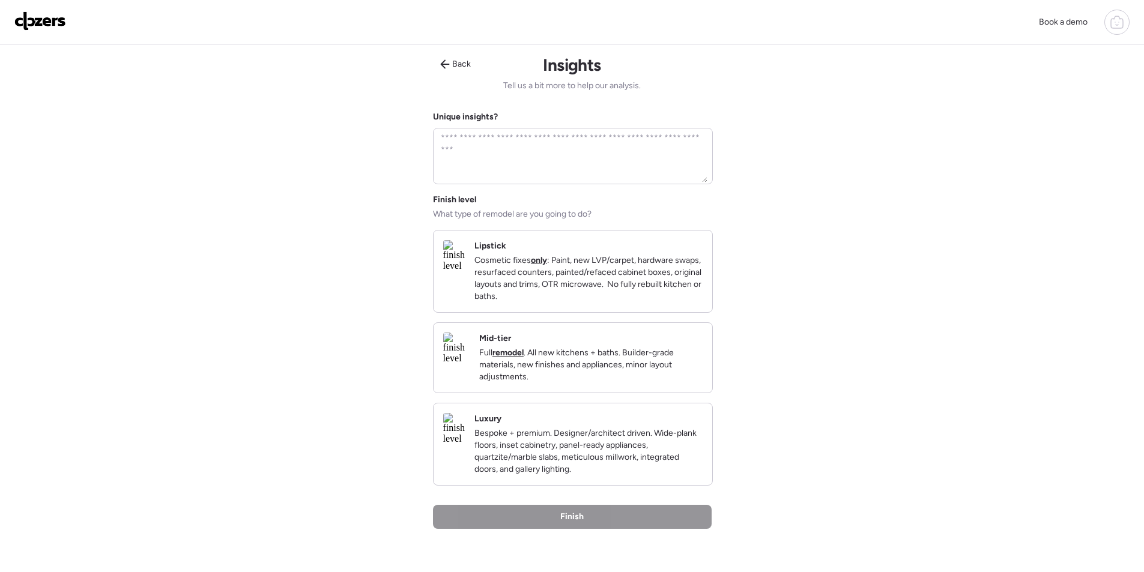
click at [678, 365] on p "Full remodel . All new kitchens + baths. Builder-grade materials, new finishes …" at bounding box center [590, 365] width 223 height 36
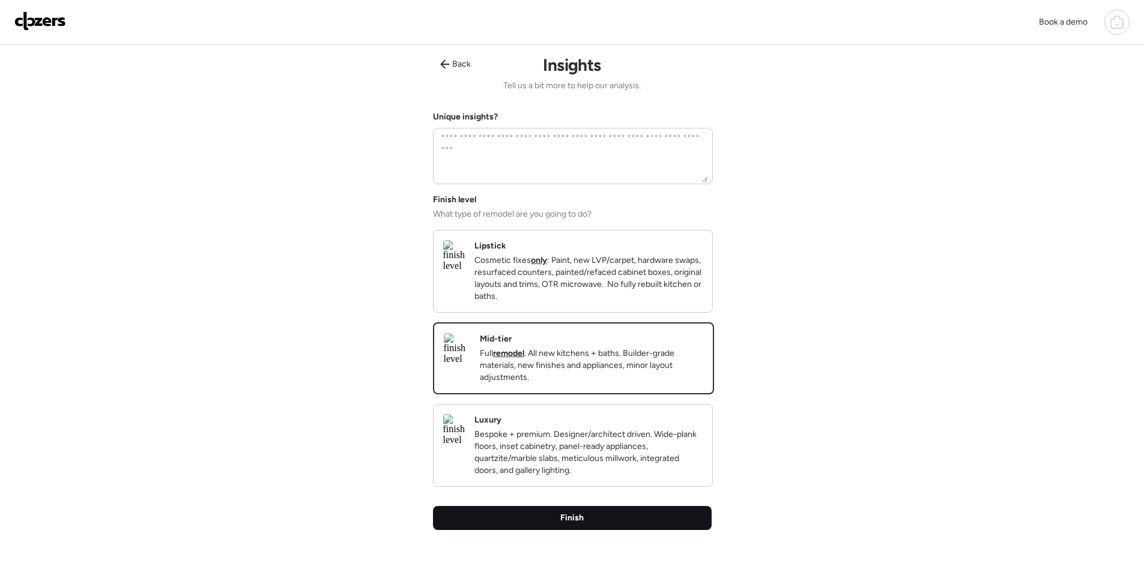
click at [664, 528] on div "Finish" at bounding box center [572, 518] width 279 height 24
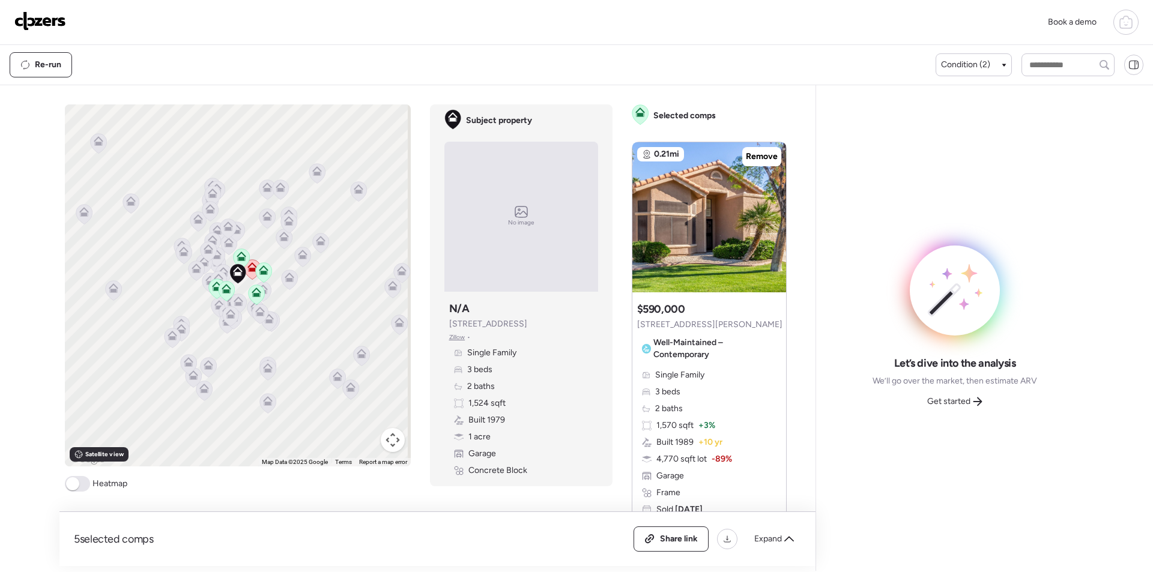
click at [794, 555] on div "5 selected comps All (5) ARV (5) As-is (0) Share link Expand" at bounding box center [437, 539] width 756 height 54
click at [783, 542] on div "Expand" at bounding box center [774, 539] width 54 height 19
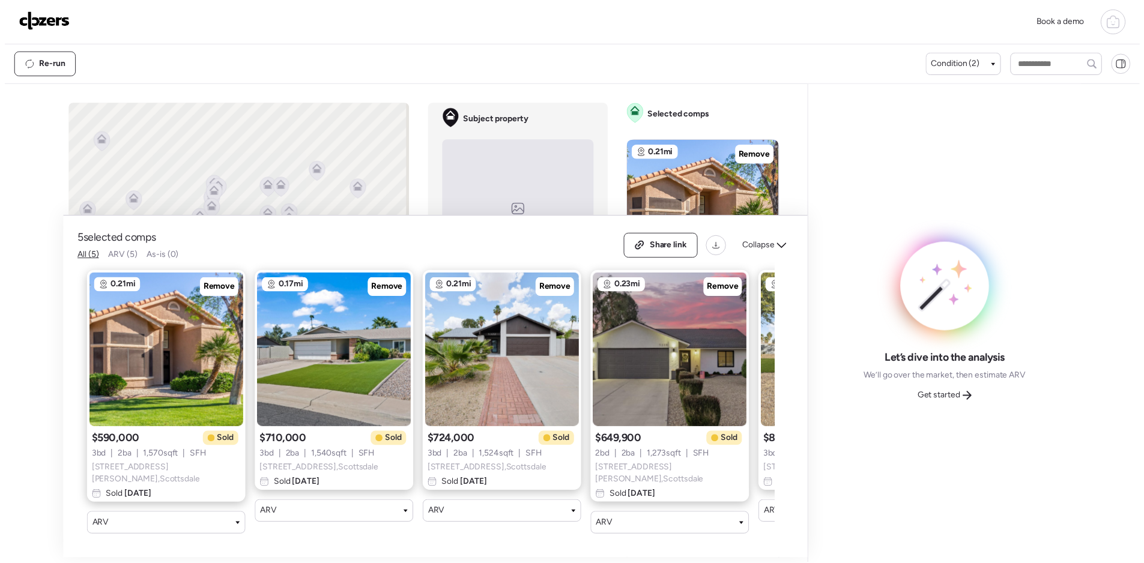
scroll to position [0, 154]
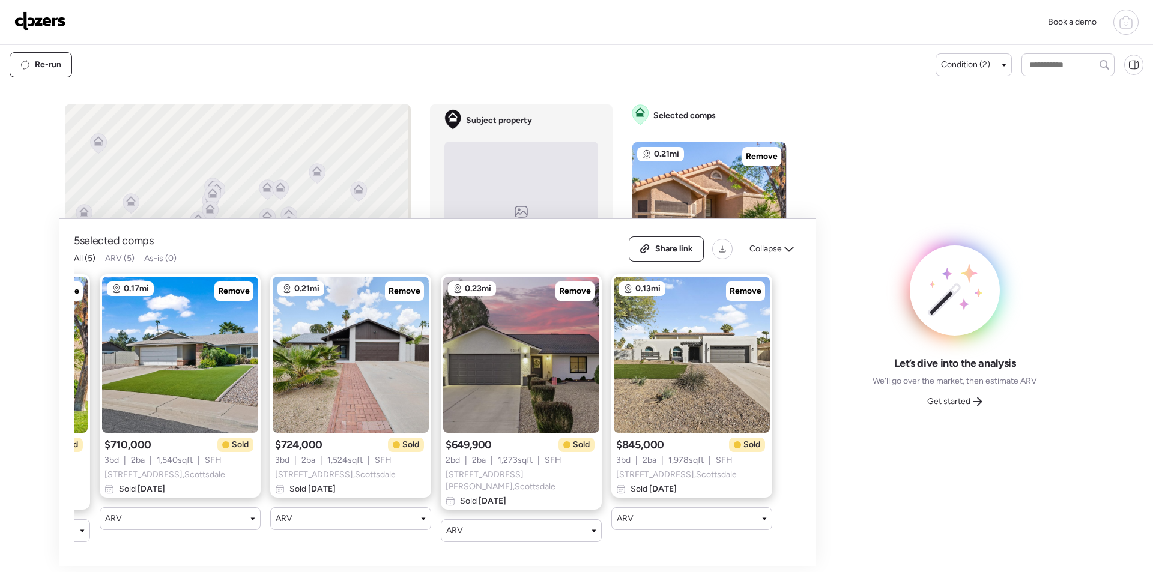
click at [960, 404] on span "Get started" at bounding box center [948, 402] width 43 height 12
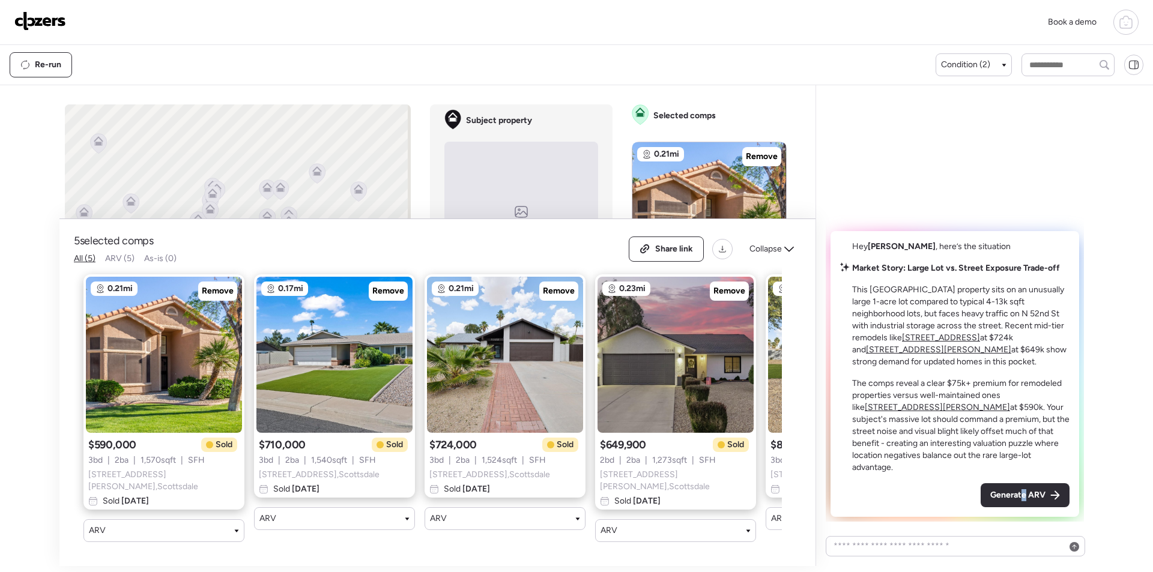
drag, startPoint x: 1024, startPoint y: 486, endPoint x: 1030, endPoint y: 492, distance: 8.5
click at [1025, 486] on div "Generate ARV" at bounding box center [1025, 496] width 89 height 24
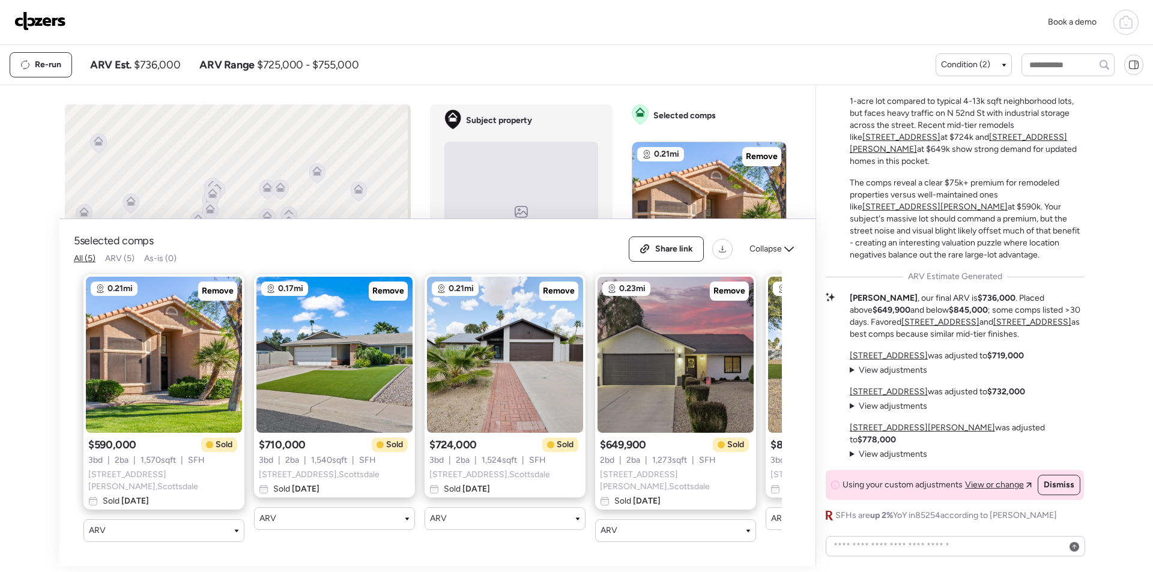
click at [140, 71] on span "$736,000" at bounding box center [157, 65] width 46 height 14
click at [159, 65] on span "$736,000" at bounding box center [157, 65] width 46 height 14
copy span "736,000"
